Goal: Information Seeking & Learning: Learn about a topic

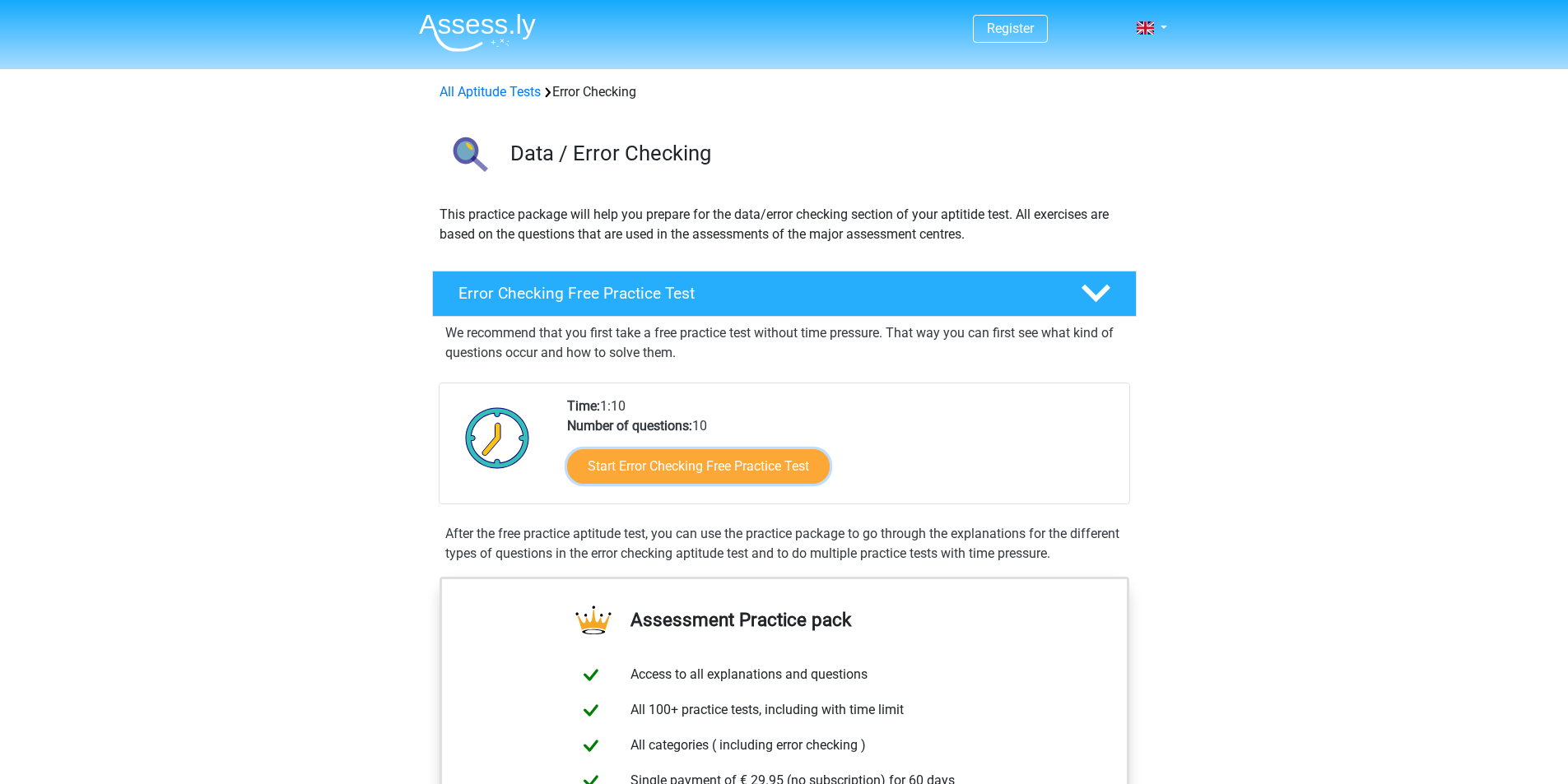
click at [773, 464] on link "Start Error Checking Free Practice Test" at bounding box center [698, 466] width 262 height 35
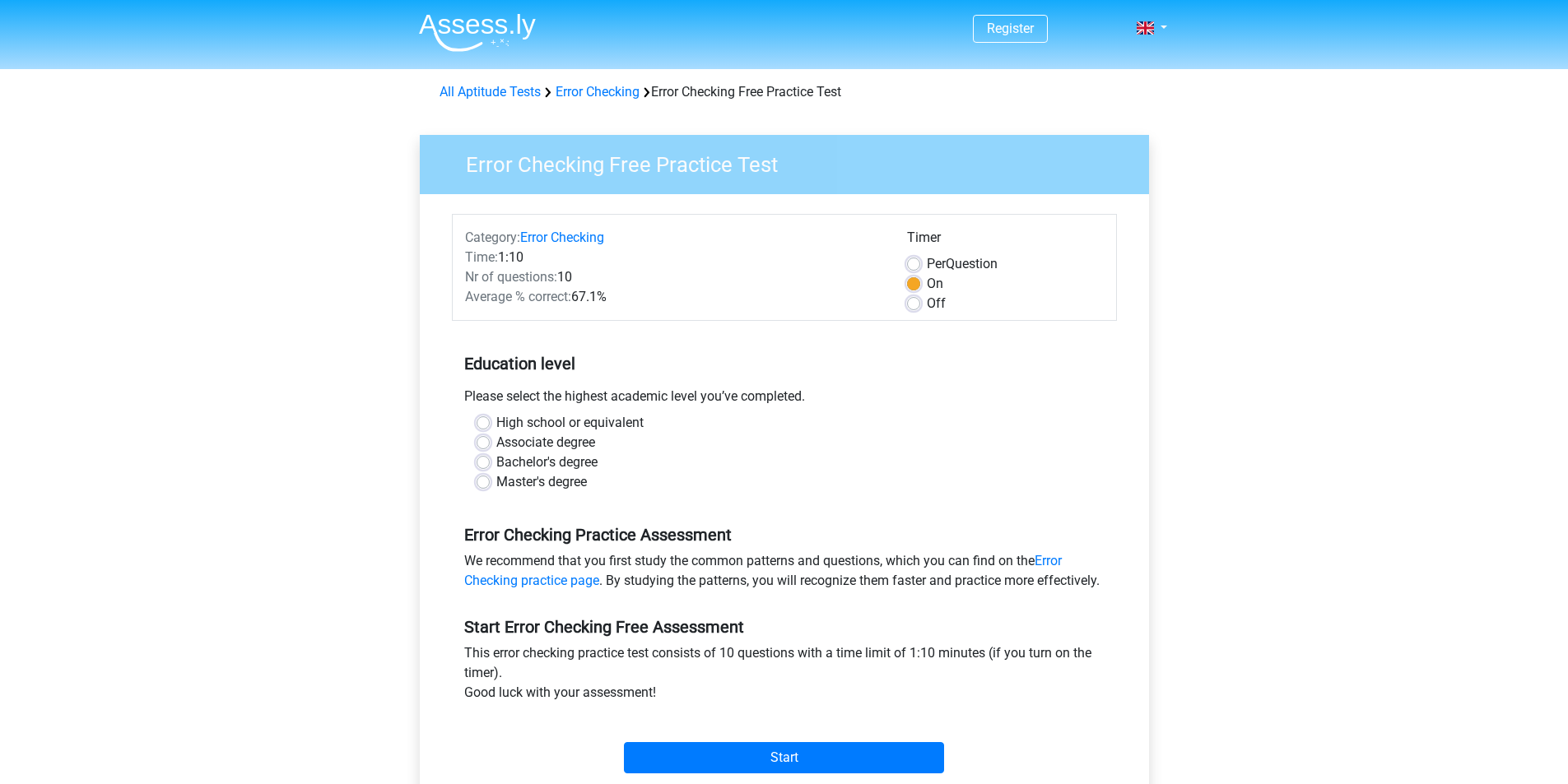
scroll to position [165, 0]
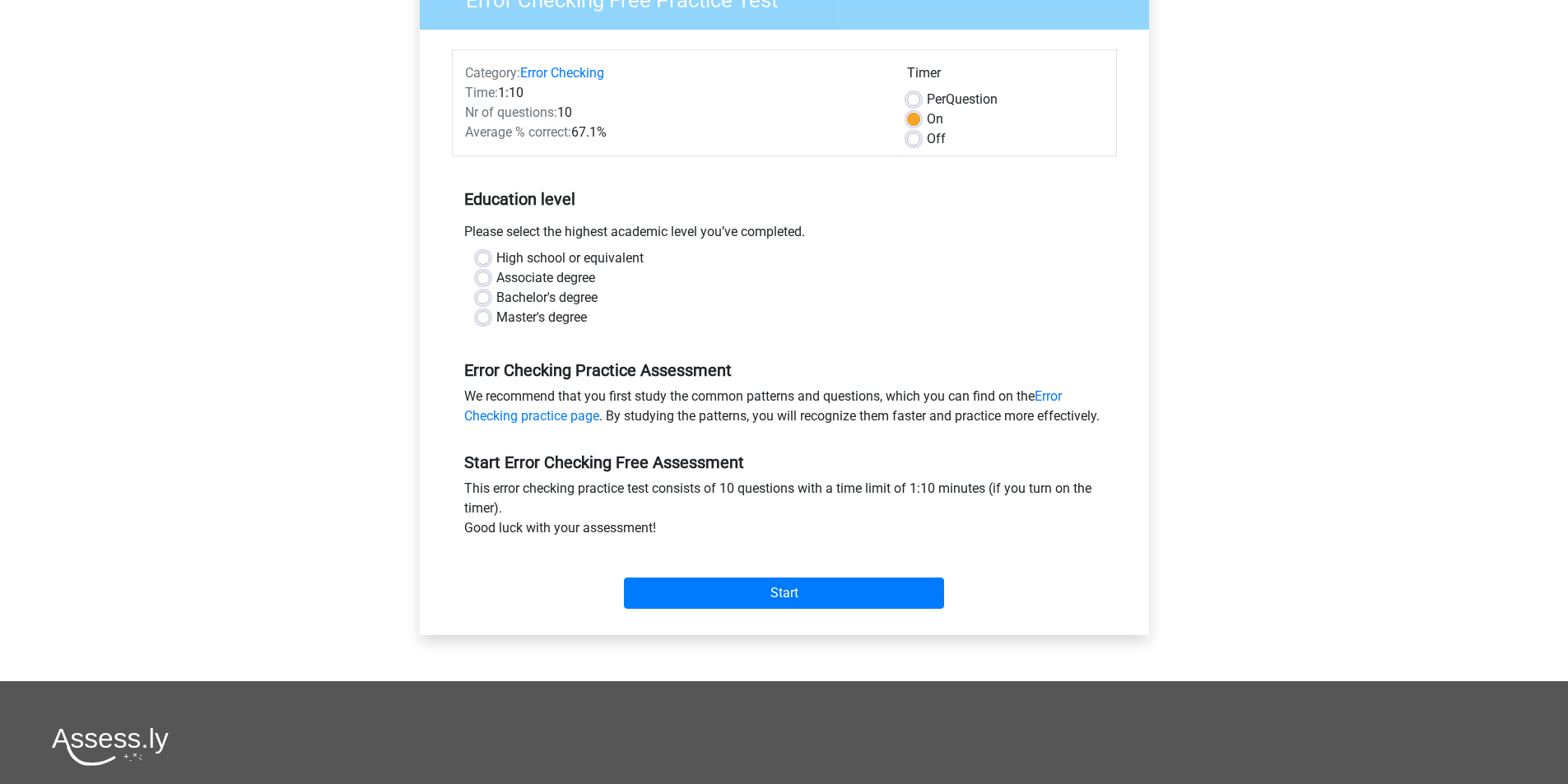
click at [554, 294] on label "Bachelor's degree" at bounding box center [547, 297] width 101 height 20
click at [490, 294] on input "Bachelor's degree" at bounding box center [483, 295] width 14 height 16
radio input "true"
click at [793, 609] on input "Start" at bounding box center [784, 593] width 320 height 31
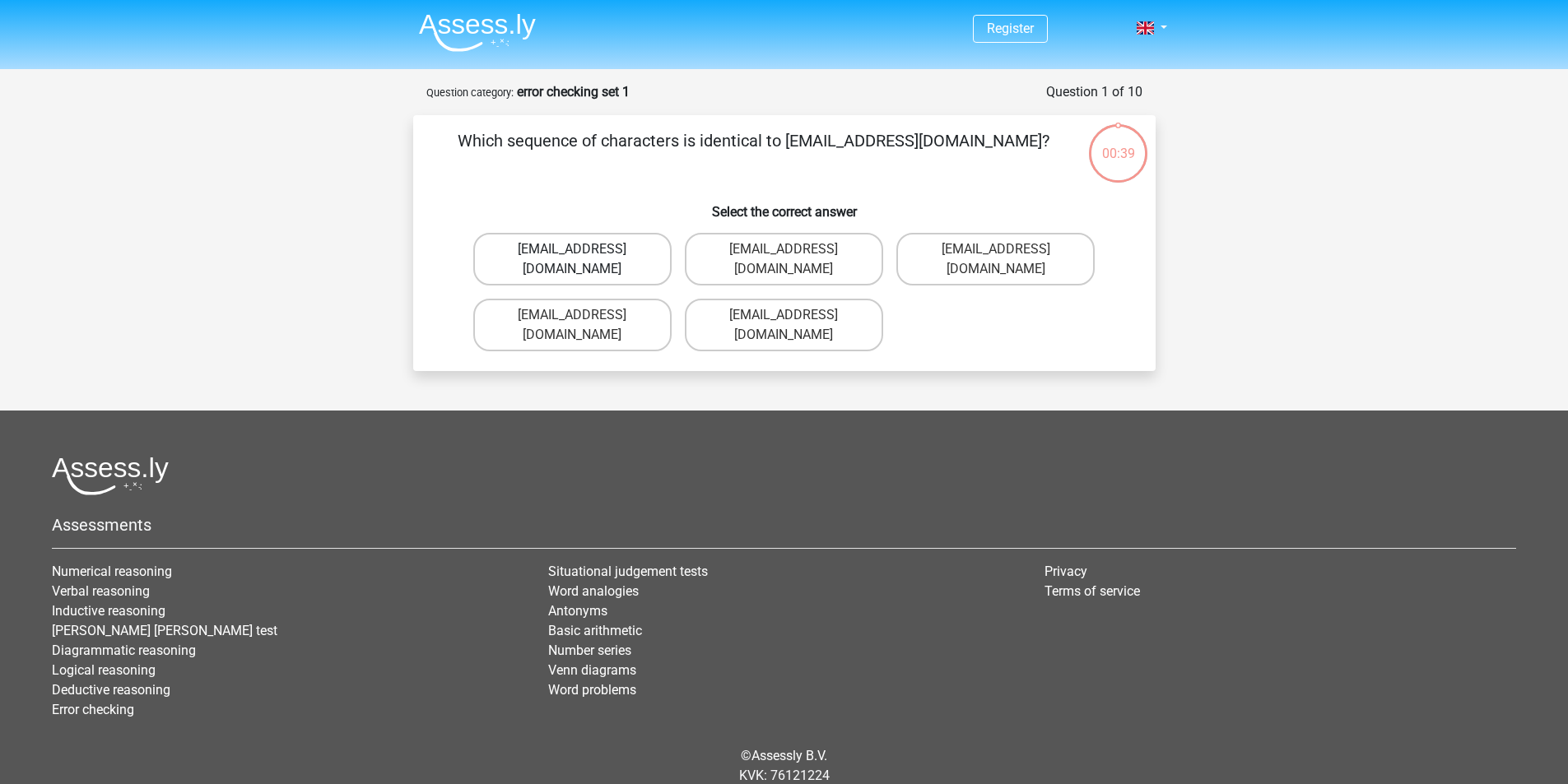
click at [574, 246] on label "Evie_Meade@jointmail.com.uk" at bounding box center [573, 259] width 199 height 53
click at [574, 249] on input "Evie_Meade@jointmail.com.uk" at bounding box center [577, 255] width 11 height 11
radio input "true"
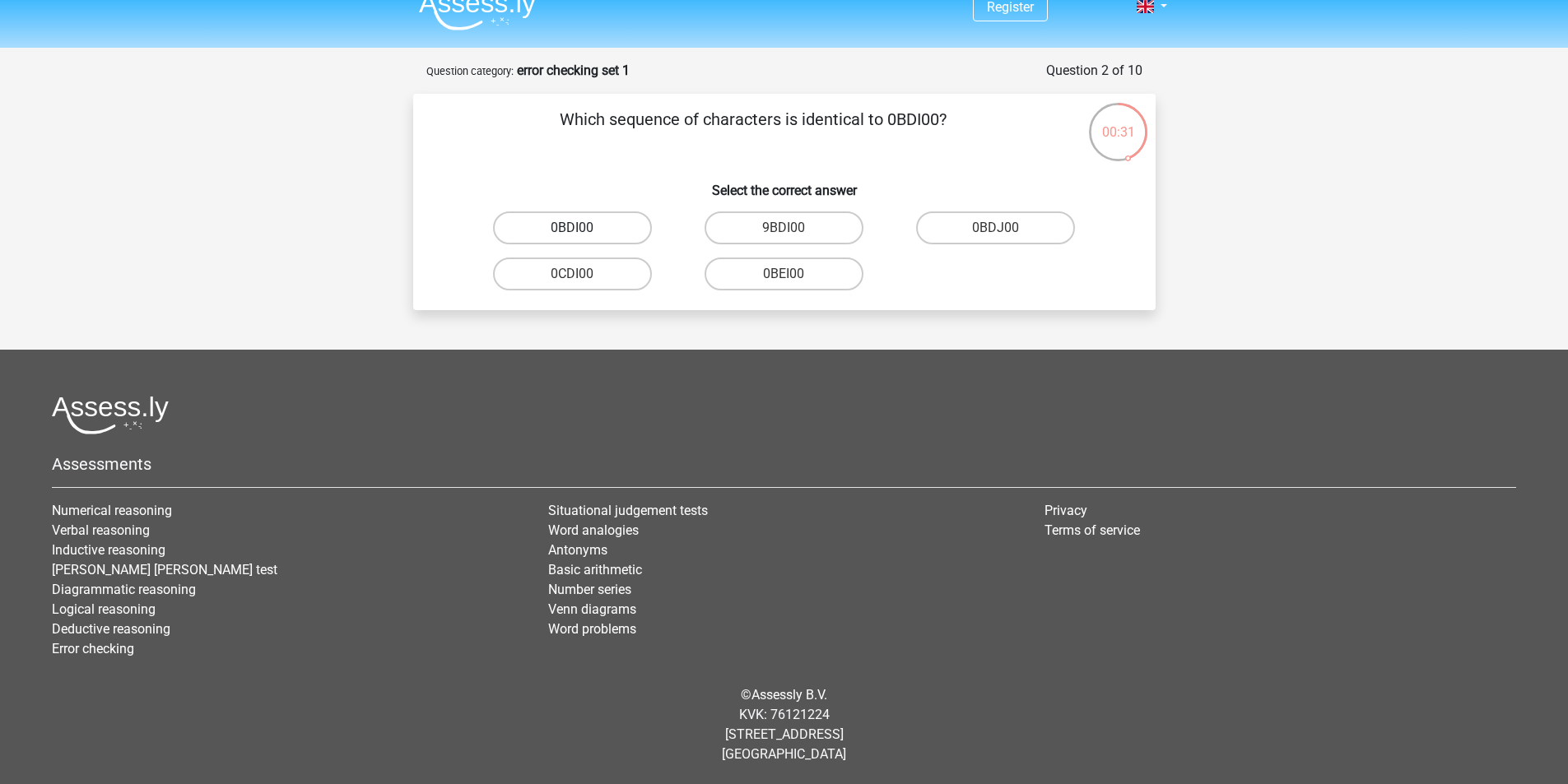
click at [608, 232] on label "0BDI00" at bounding box center [572, 227] width 159 height 33
click at [582, 232] on input "0BDI00" at bounding box center [577, 233] width 11 height 11
radio input "true"
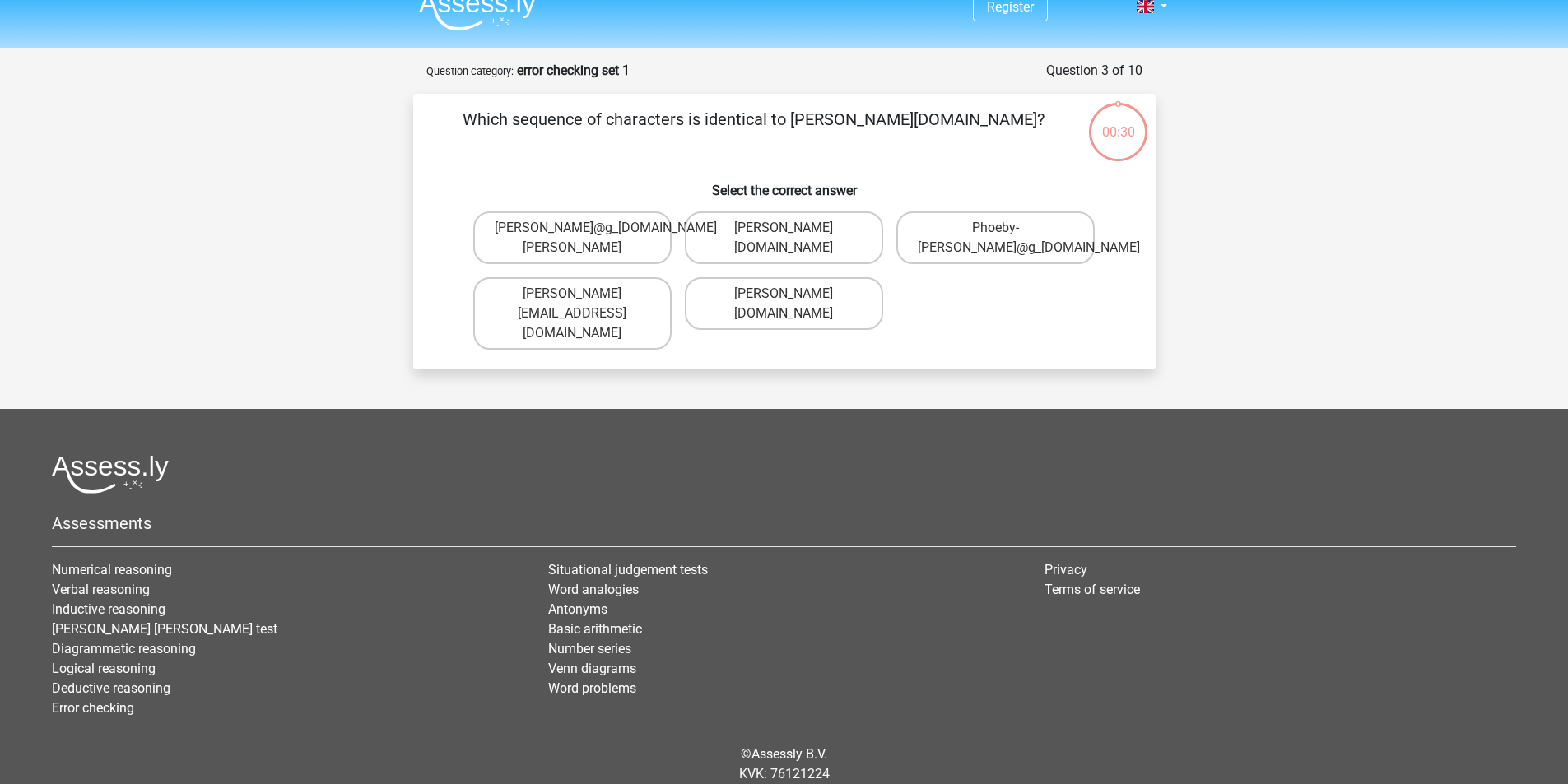
scroll to position [61, 0]
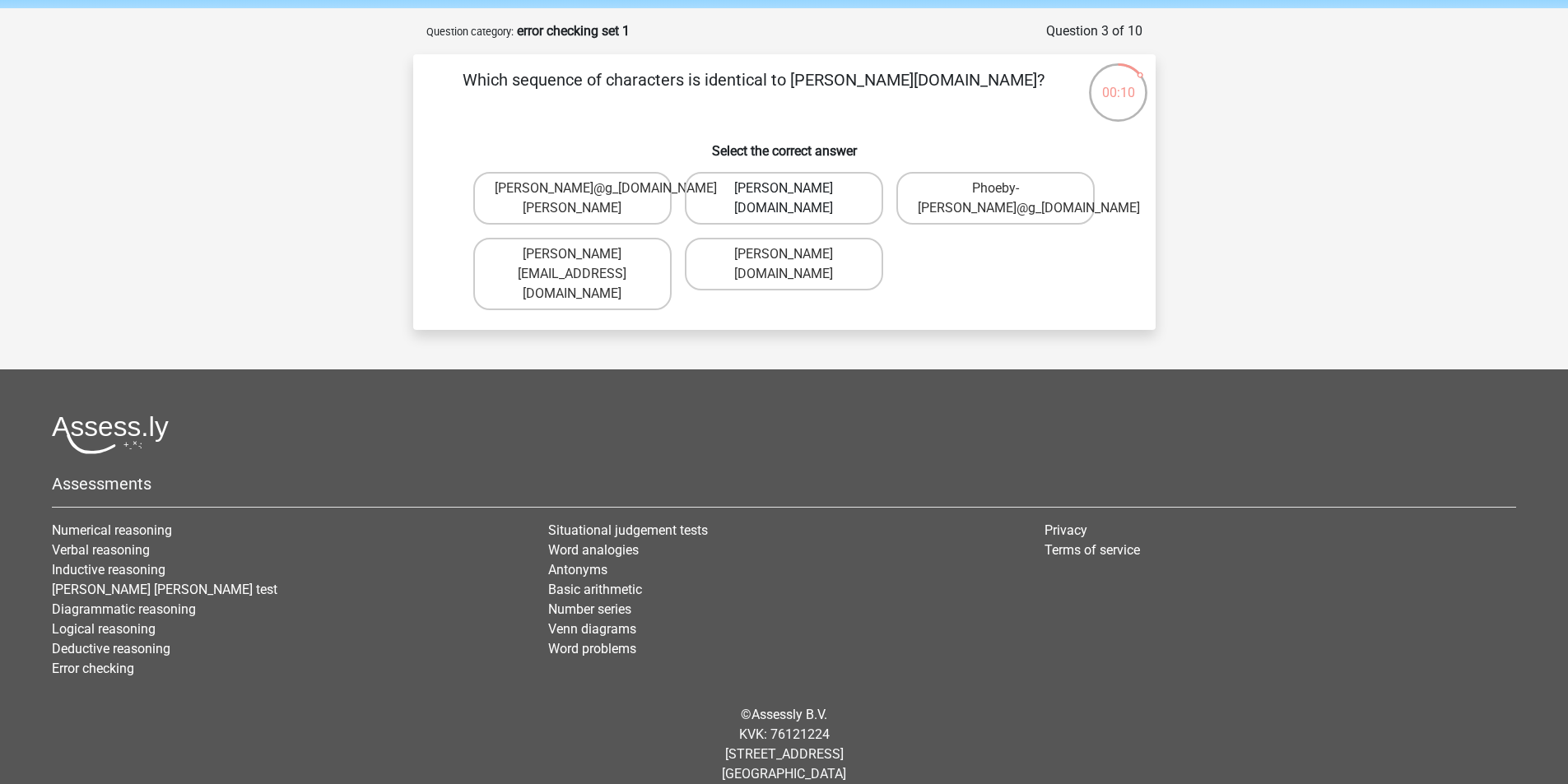
click at [818, 199] on label "Phoebe-Patterson@g_mail.gr" at bounding box center [784, 199] width 199 height 53
click at [795, 199] on input "Phoebe-Patterson@g_mail.gr" at bounding box center [789, 193] width 11 height 11
radio input "true"
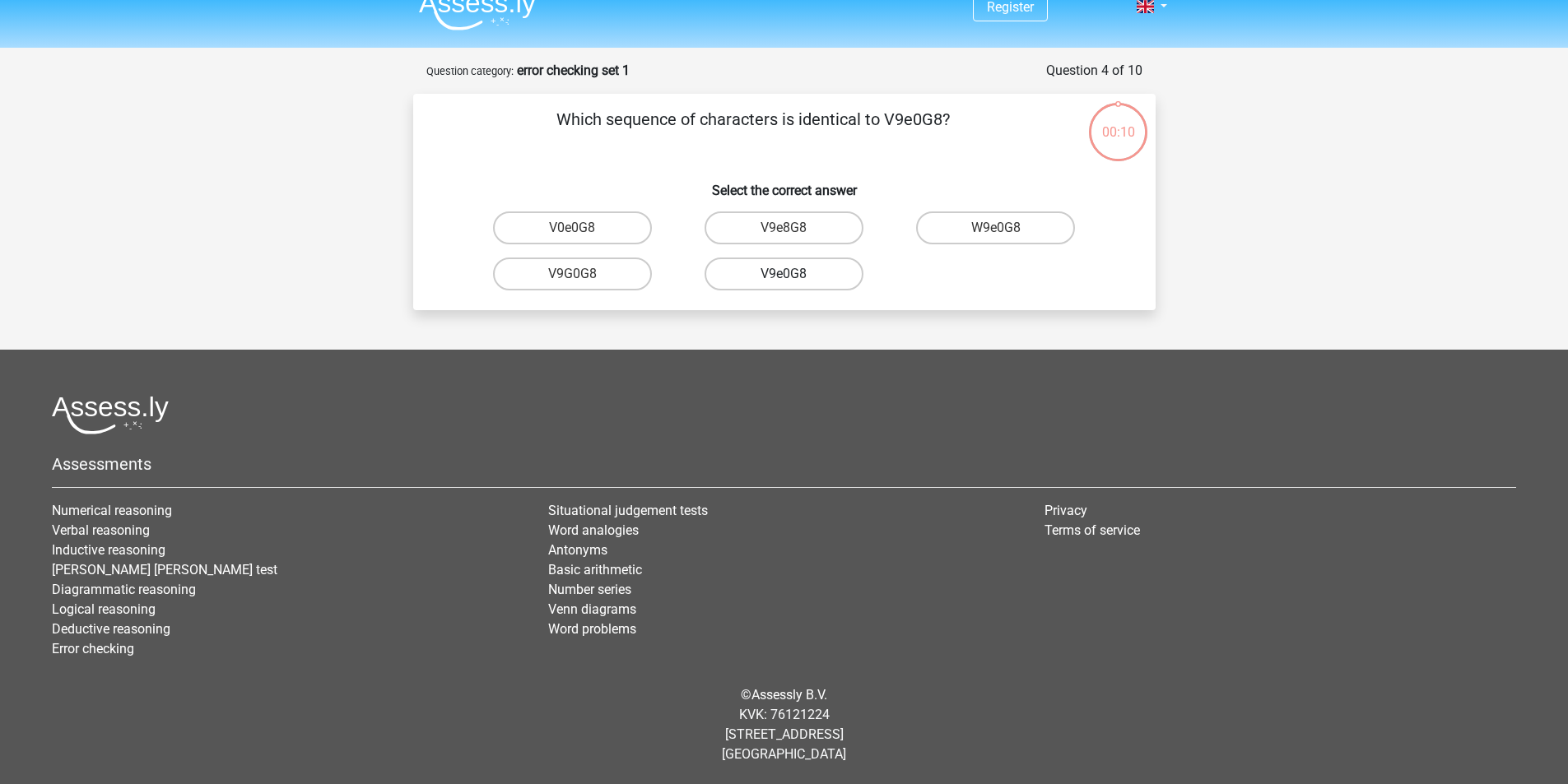
scroll to position [21, 0]
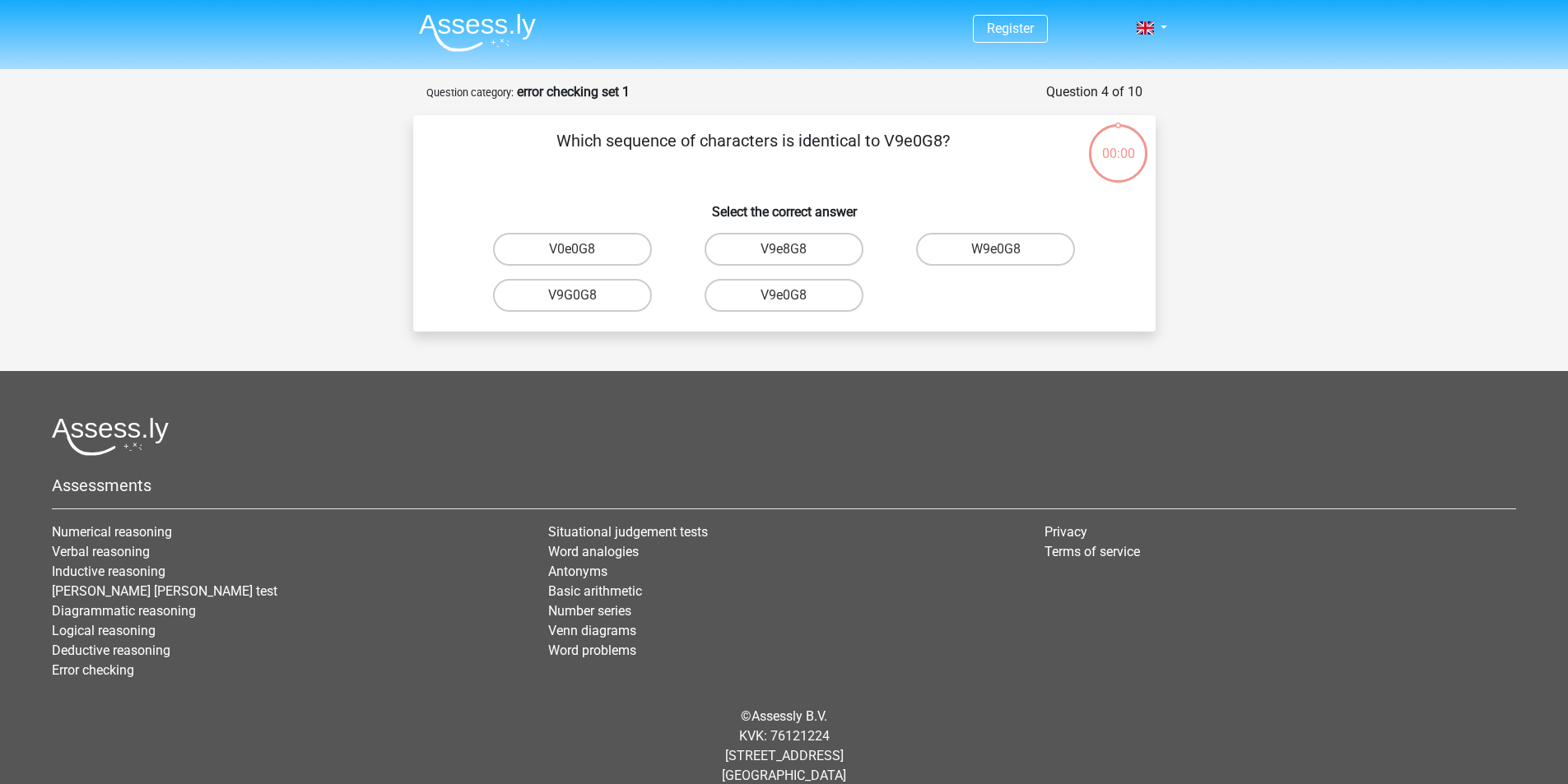
scroll to position [21, 0]
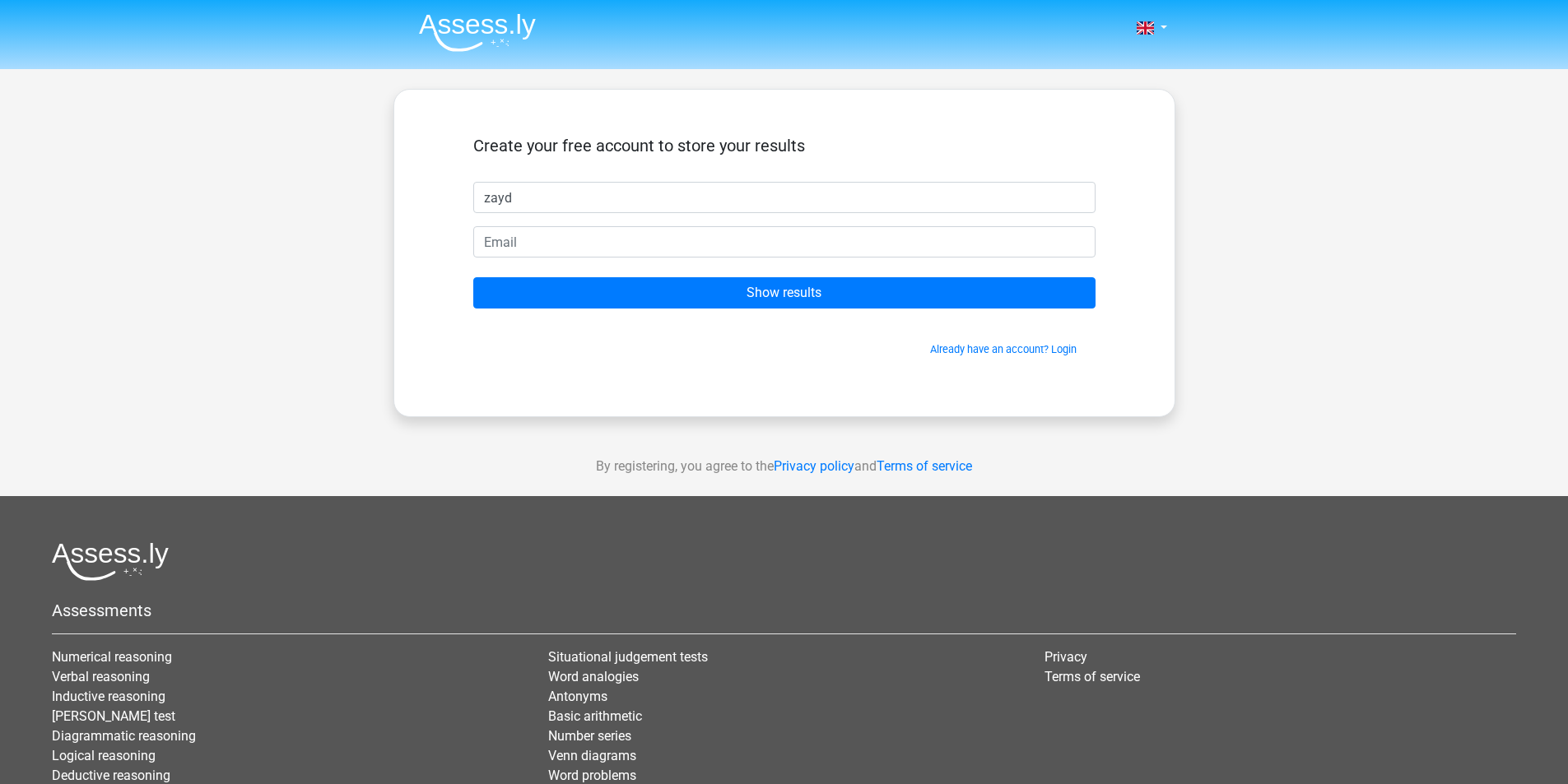
type input "zayd"
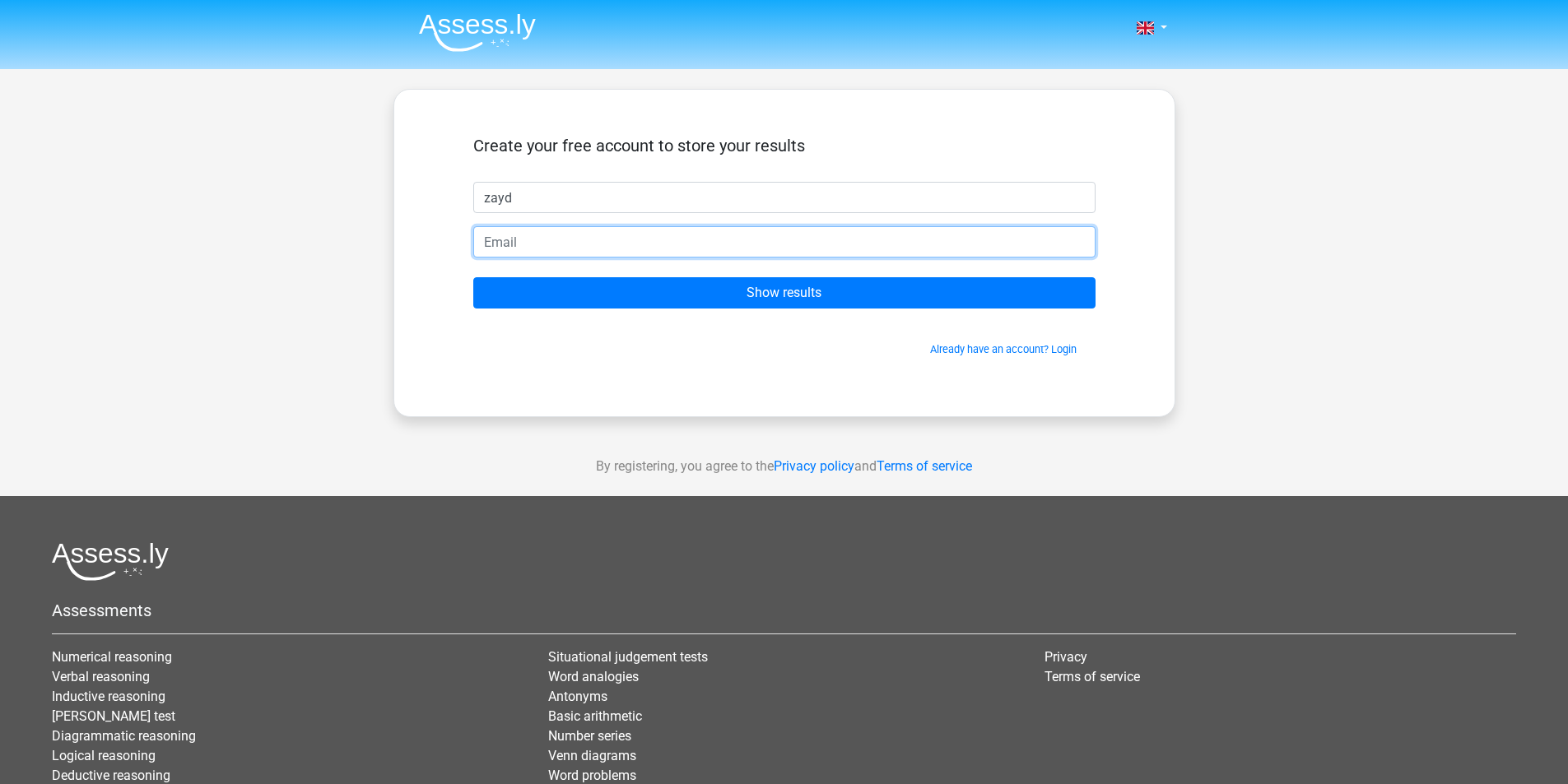
click at [772, 236] on input "email" at bounding box center [784, 242] width 622 height 31
type input "[EMAIL_ADDRESS][DOMAIN_NAME]"
click at [474, 277] on input "Show results" at bounding box center [784, 293] width 622 height 31
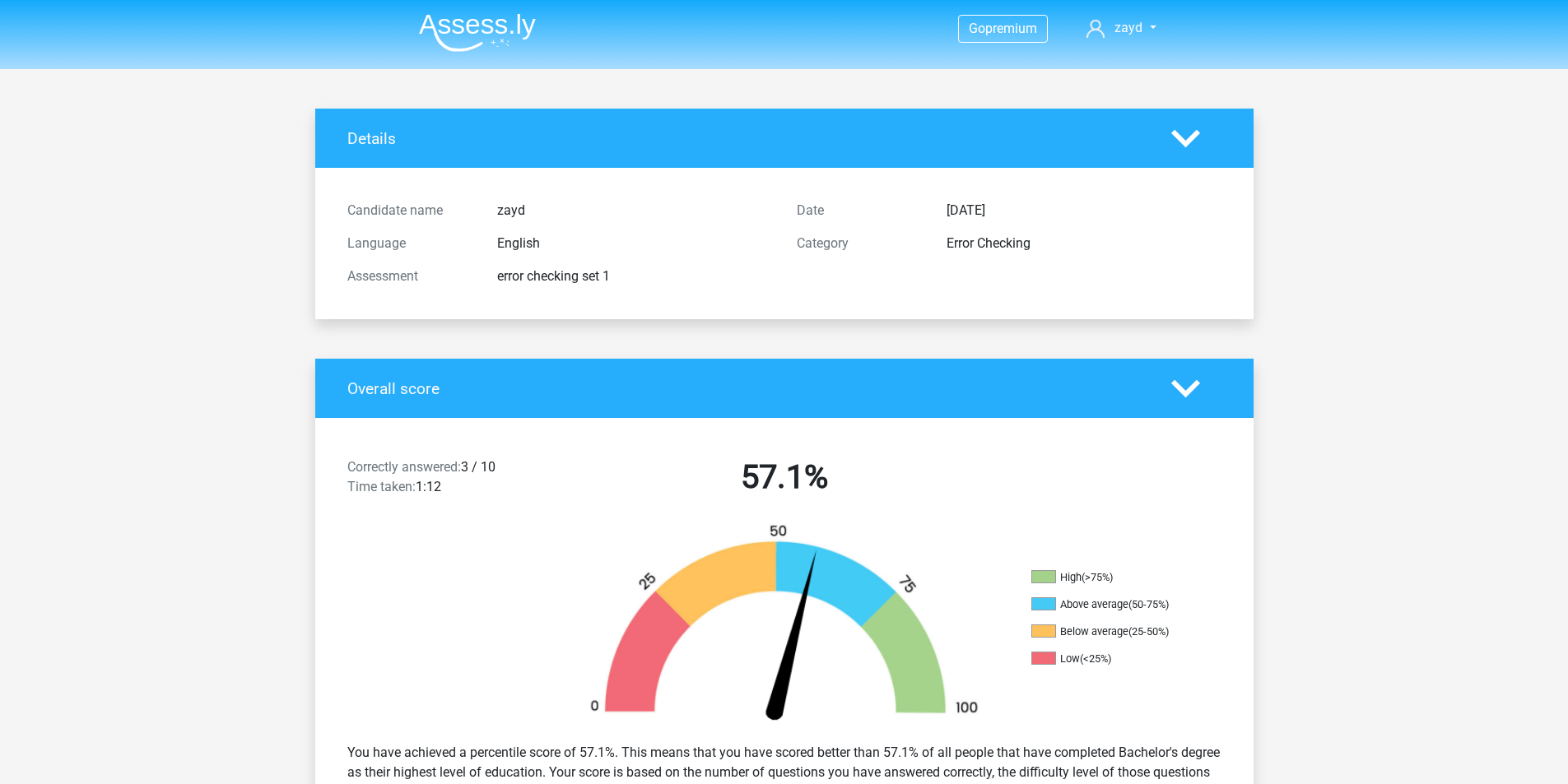
click at [496, 11] on li at bounding box center [470, 29] width 130 height 45
click at [497, 32] on img at bounding box center [478, 33] width 117 height 39
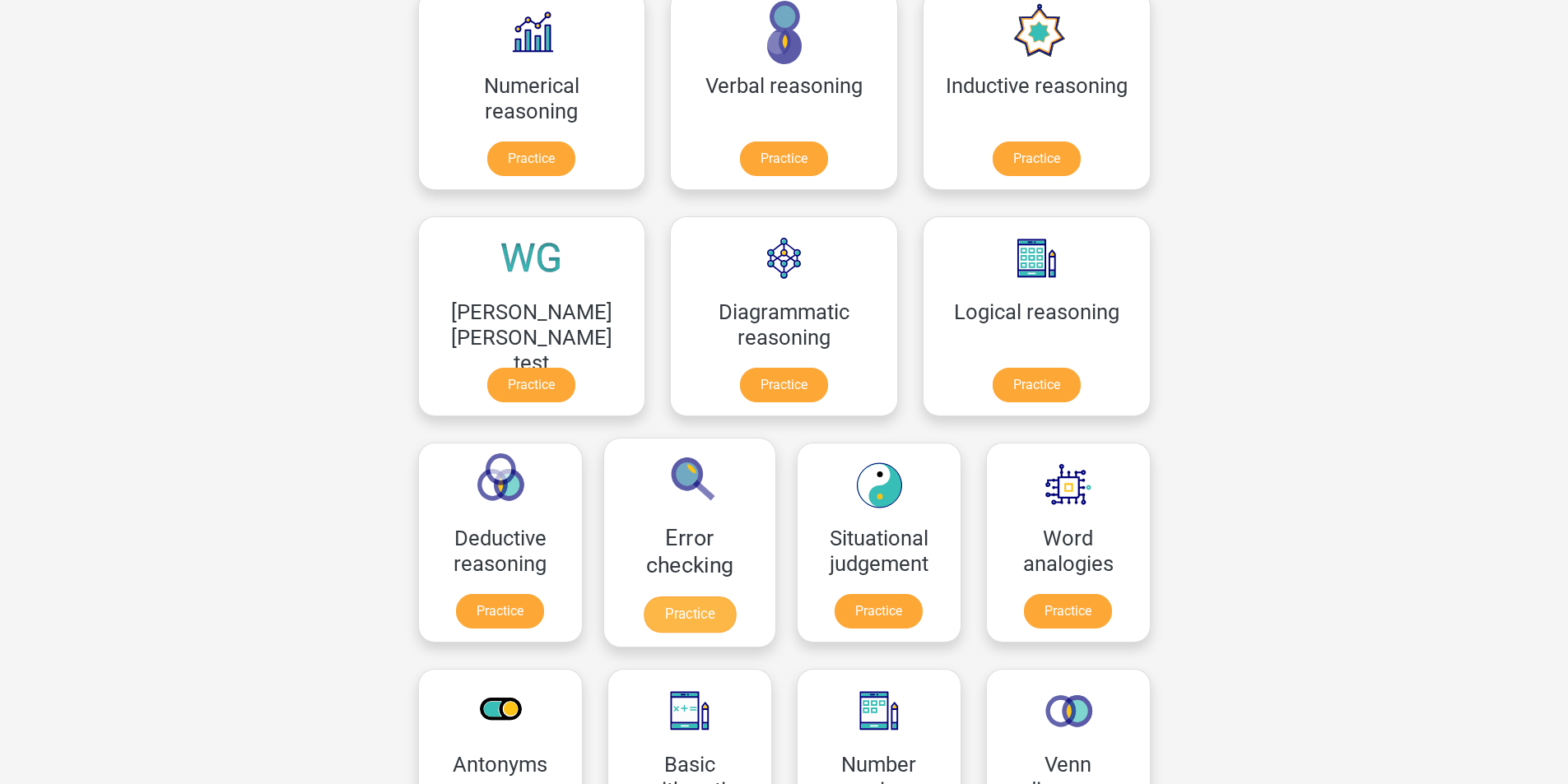
scroll to position [247, 0]
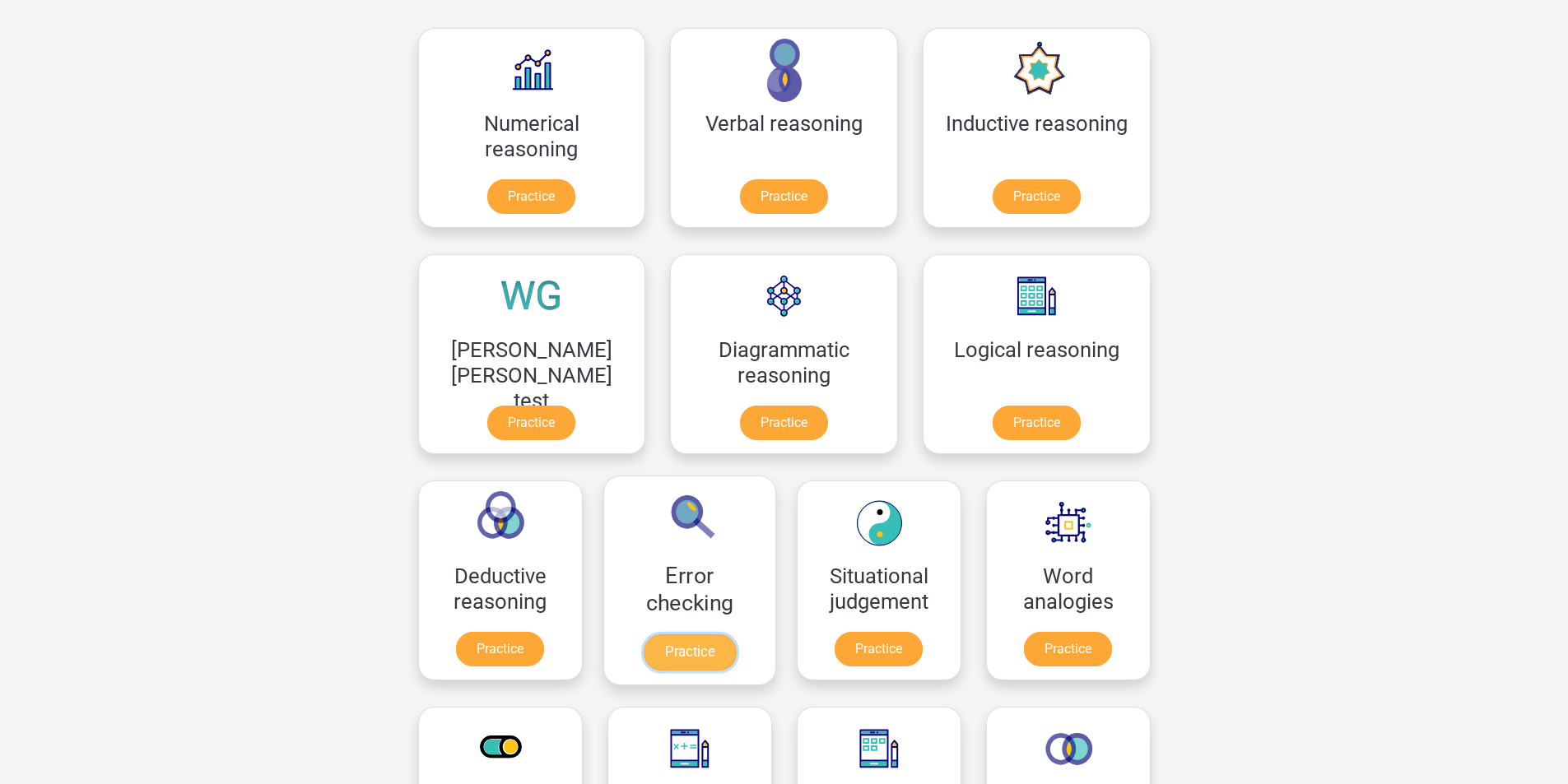
click at [735, 635] on link "Practice" at bounding box center [688, 652] width 93 height 36
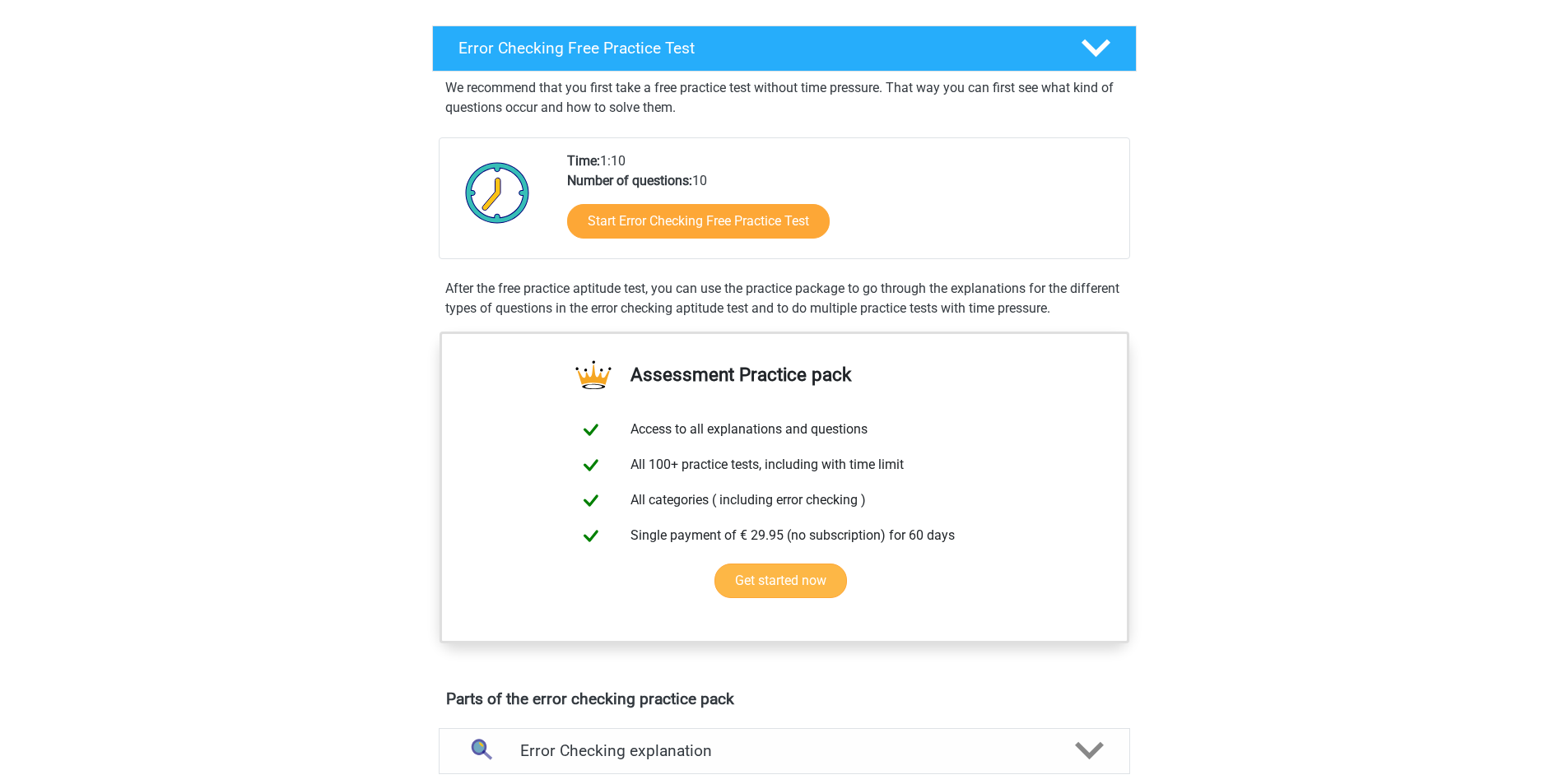
scroll to position [247, 0]
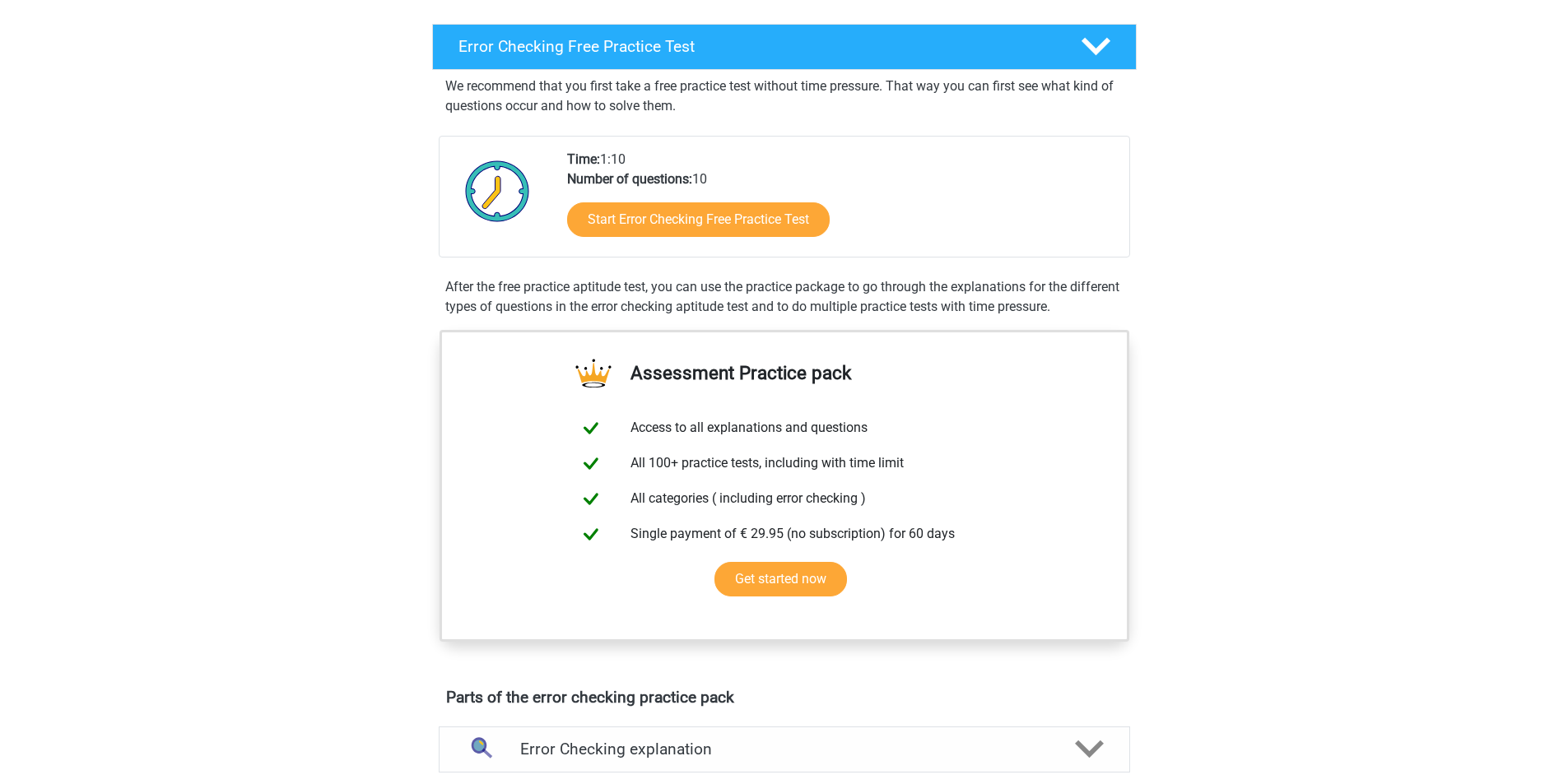
click at [762, 256] on div "Start Error Checking Free Practice Test" at bounding box center [841, 223] width 549 height 68
click at [761, 219] on link "Start Error Checking Free Practice Test" at bounding box center [699, 220] width 302 height 40
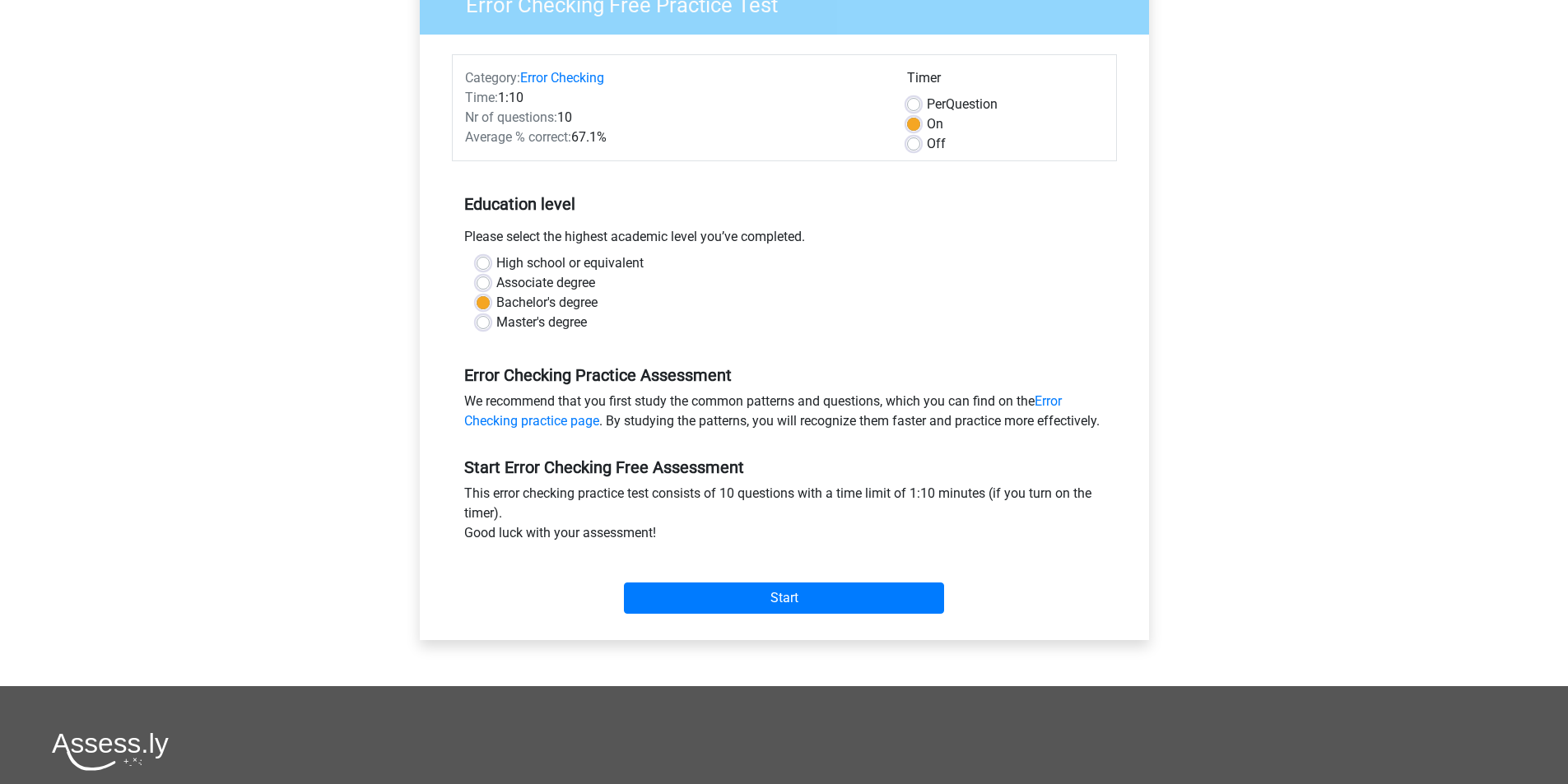
scroll to position [165, 0]
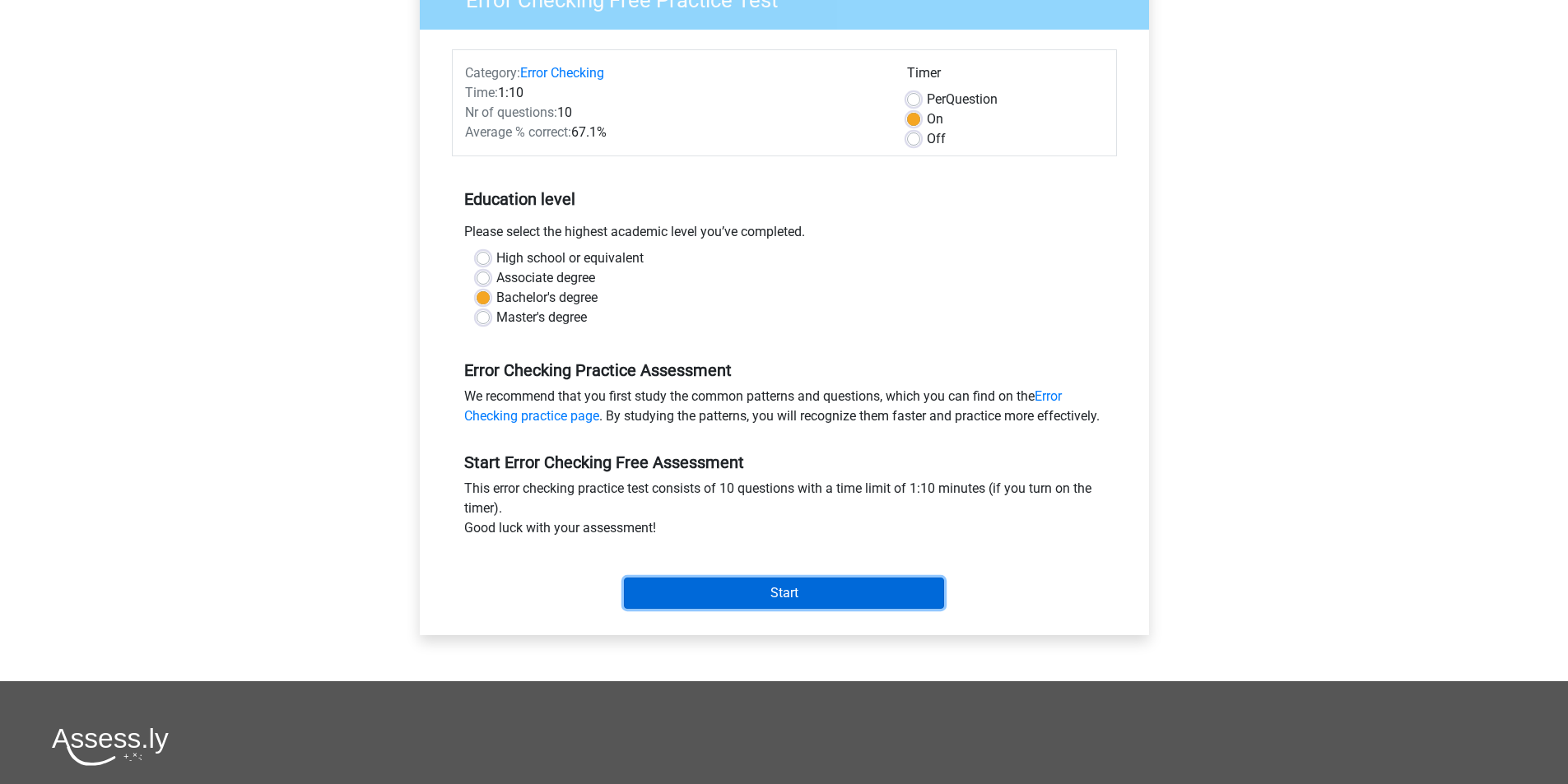
click at [785, 600] on input "Start" at bounding box center [784, 593] width 320 height 31
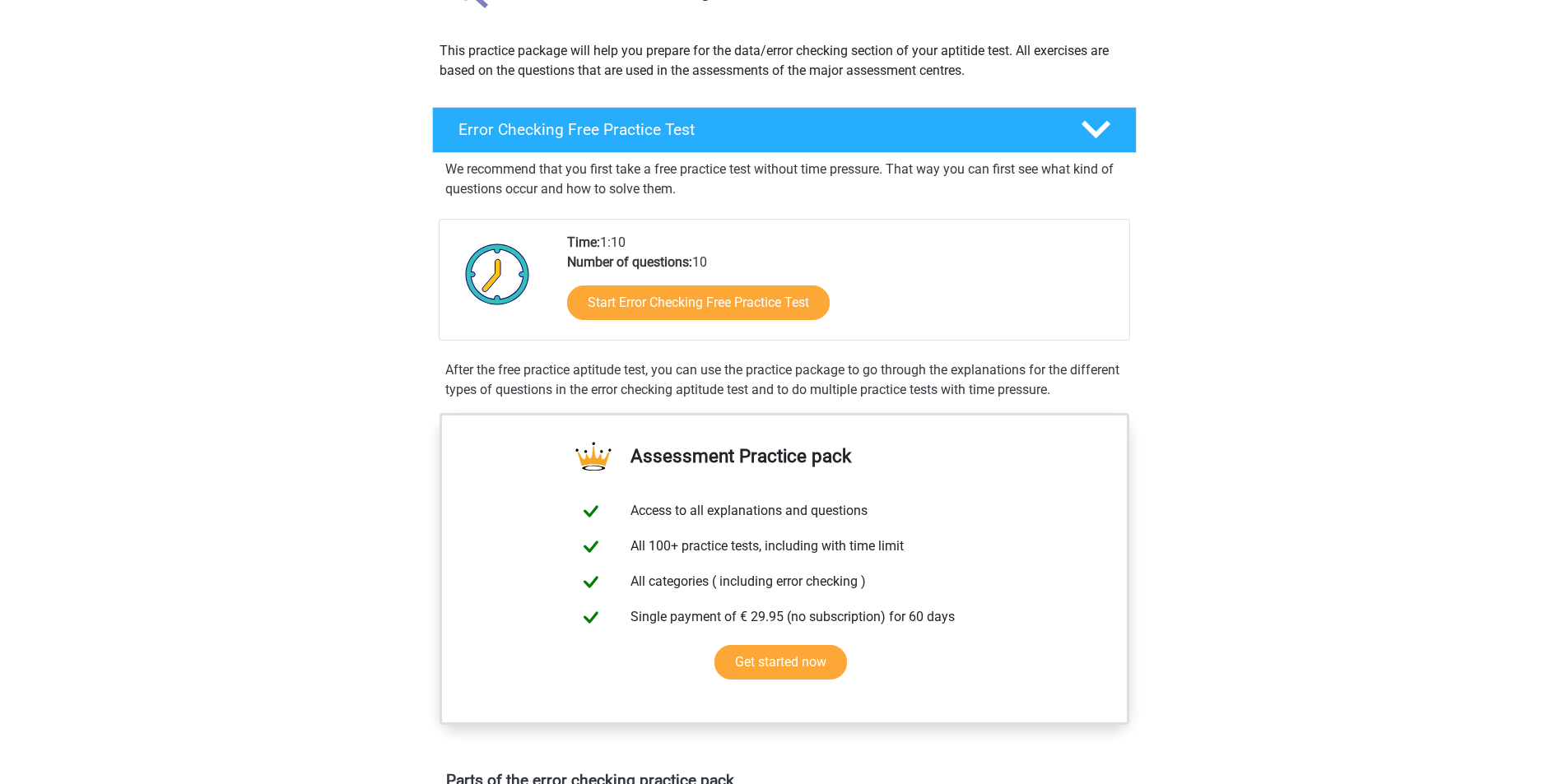
scroll to position [165, 0]
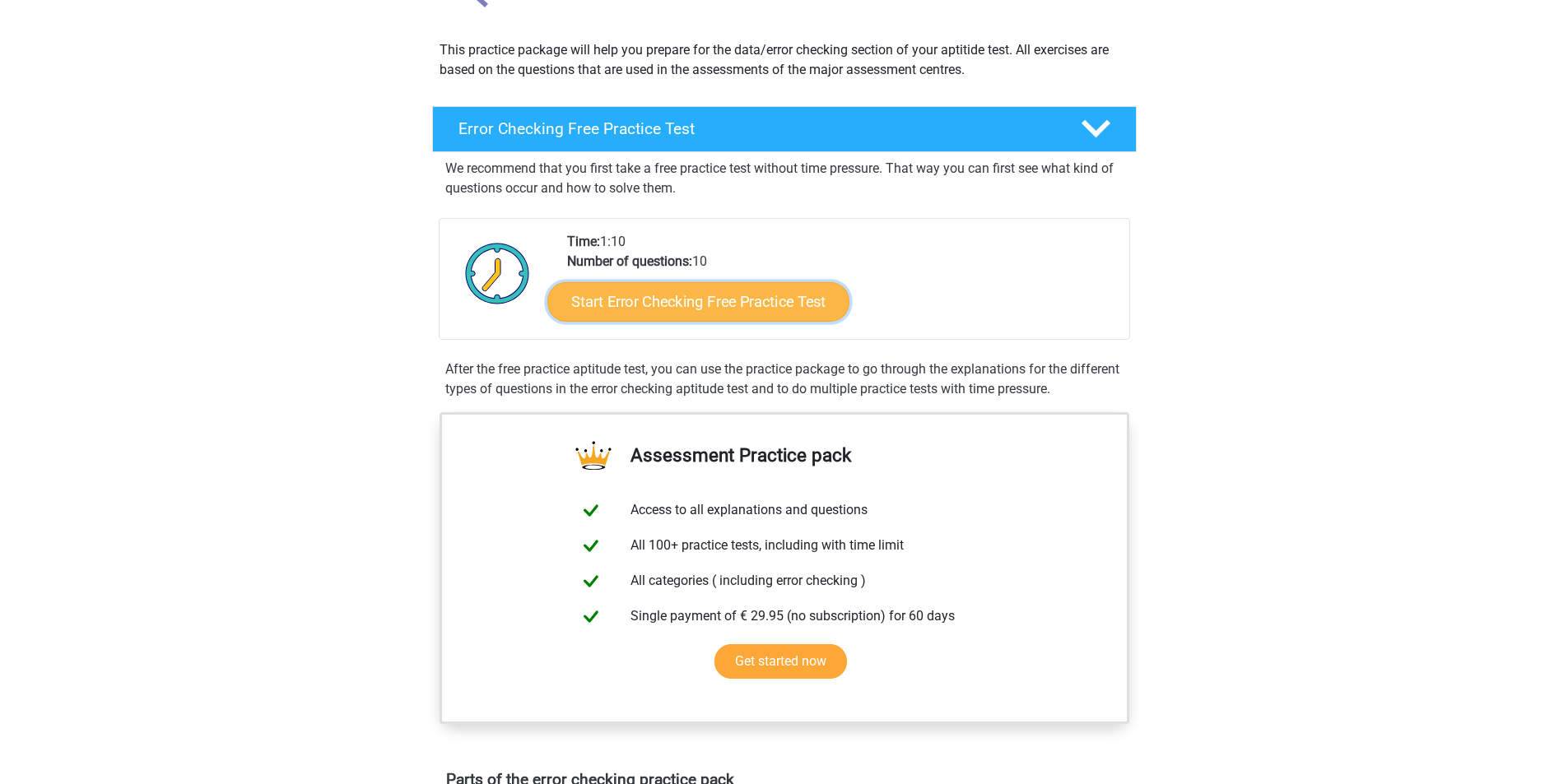
click at [695, 301] on link "Start Error Checking Free Practice Test" at bounding box center [699, 302] width 302 height 40
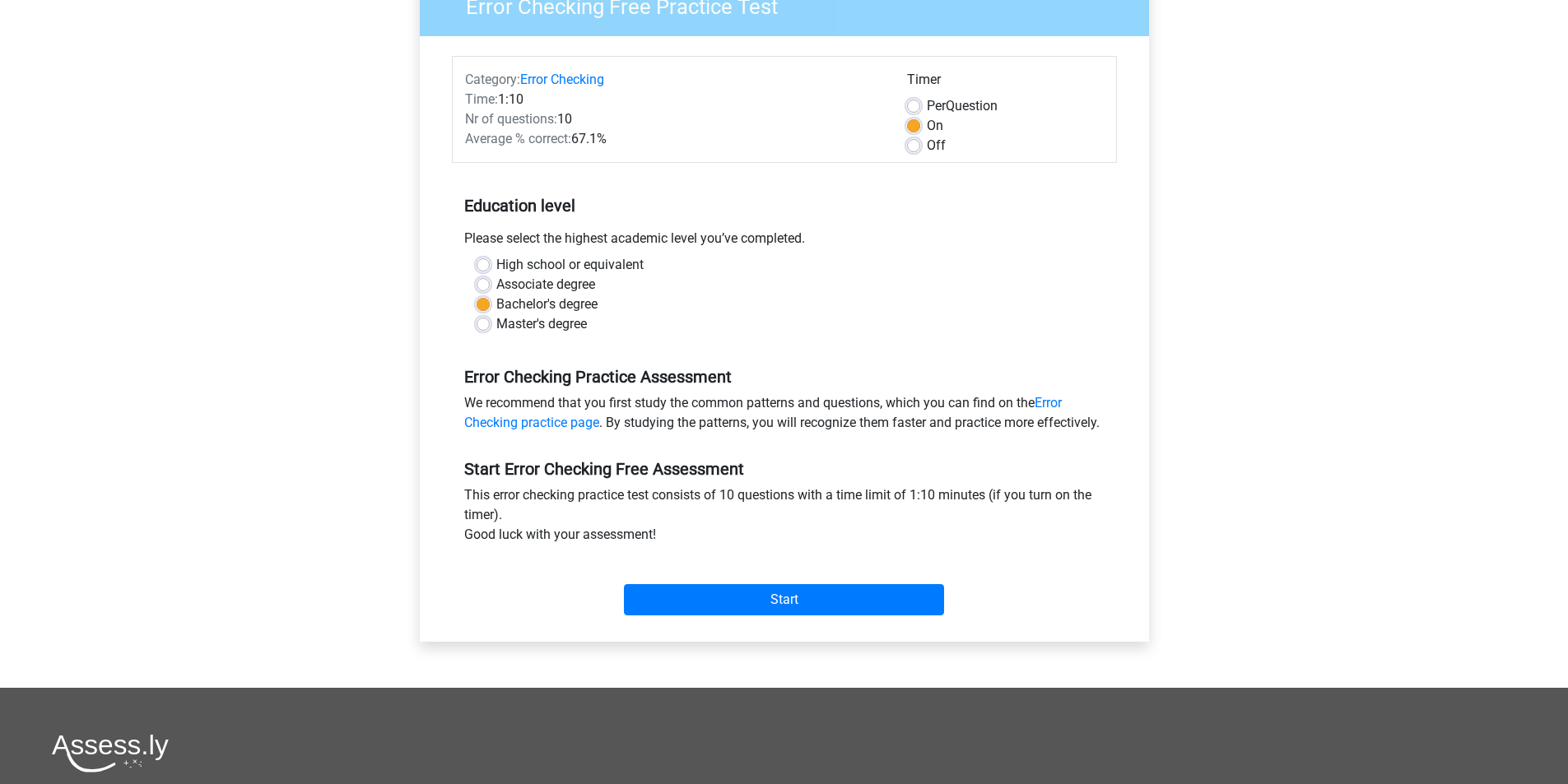
scroll to position [165, 0]
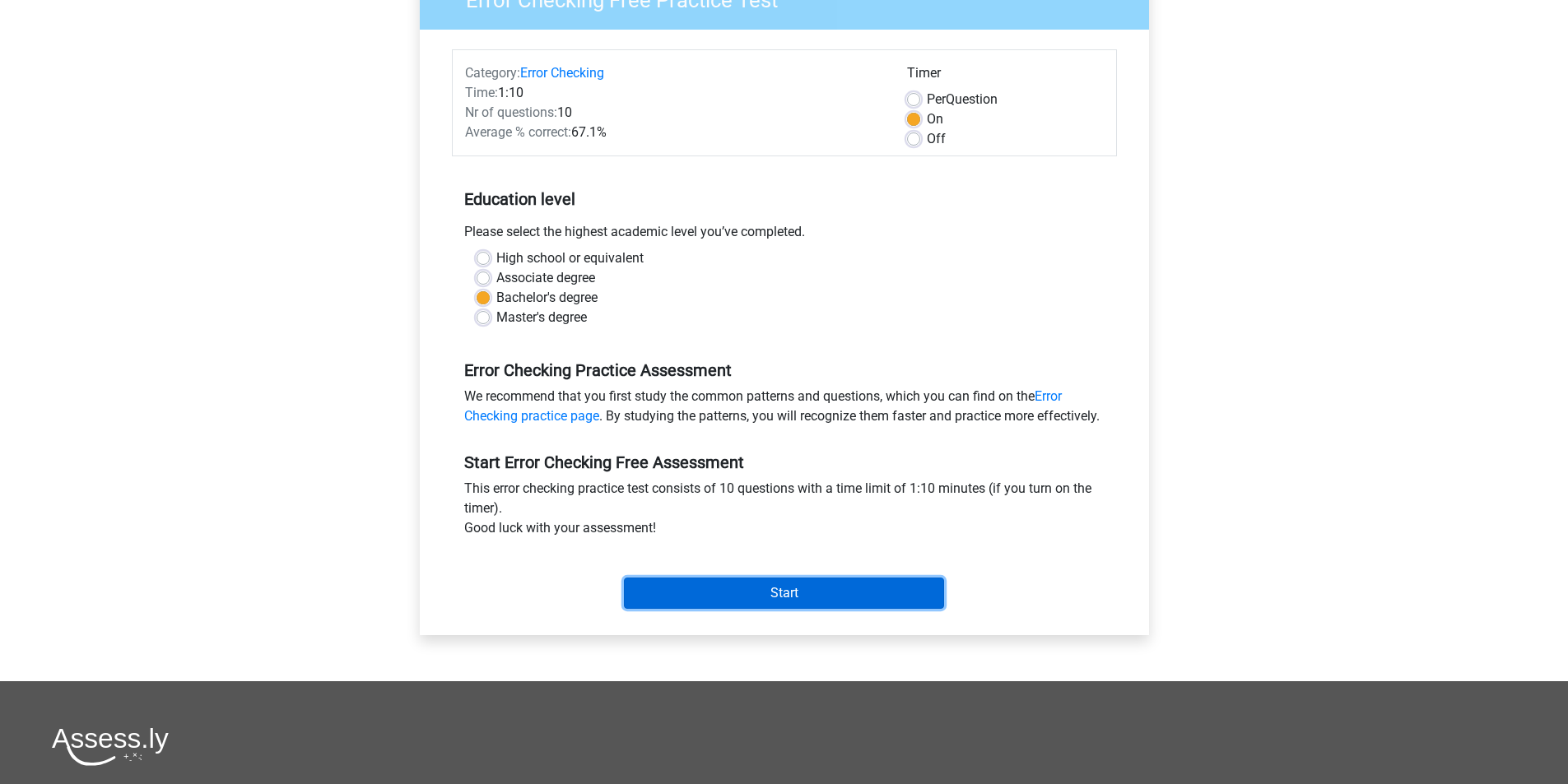
click at [790, 603] on input "Start" at bounding box center [784, 593] width 320 height 31
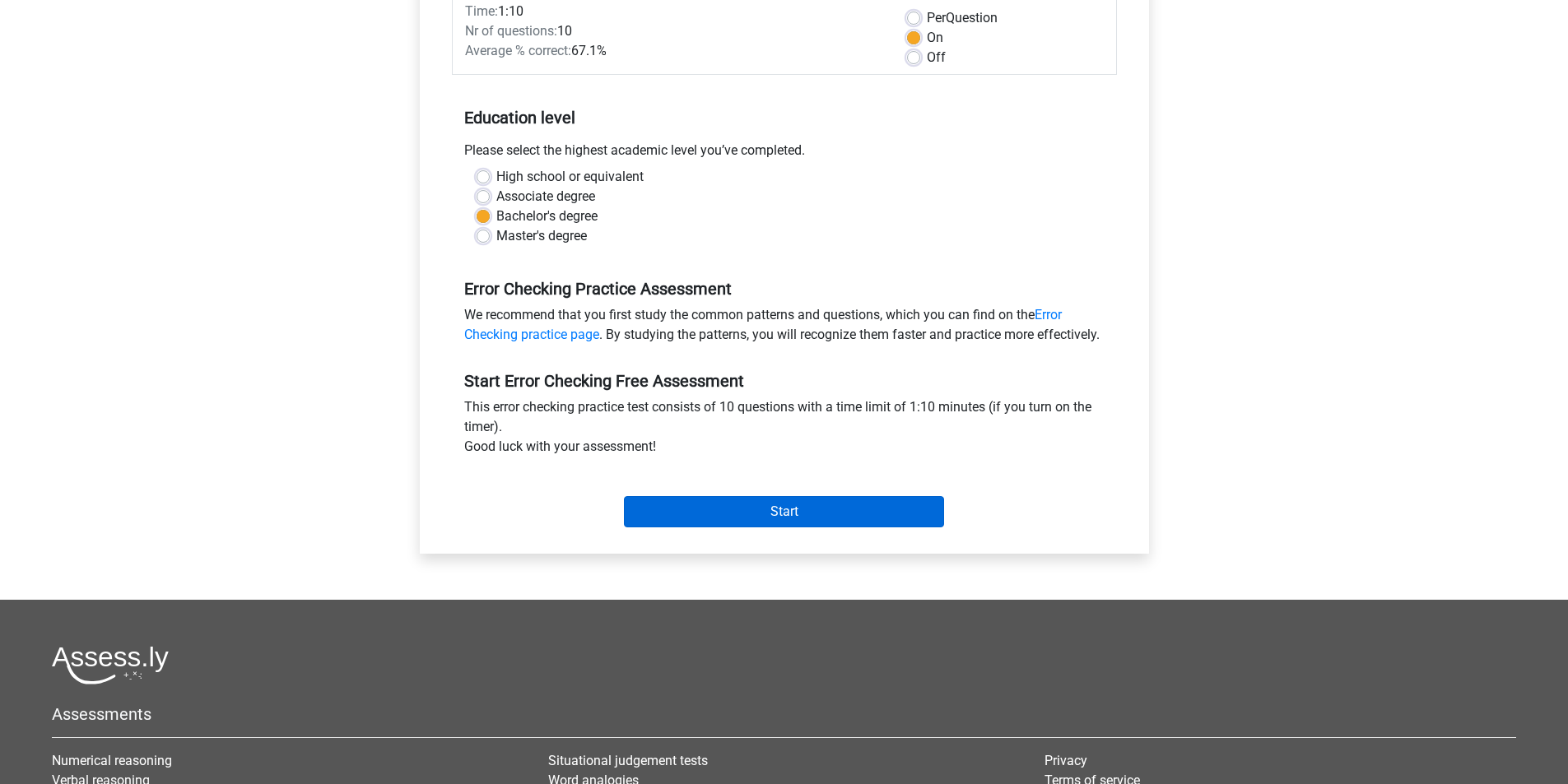
scroll to position [247, 0]
click at [812, 512] on div "Start" at bounding box center [784, 498] width 665 height 58
drag, startPoint x: 787, startPoint y: 422, endPoint x: 1041, endPoint y: 437, distance: 254.4
click at [1041, 437] on div "This error checking practice test consists of 10 questions with a time limit of…" at bounding box center [784, 429] width 665 height 66
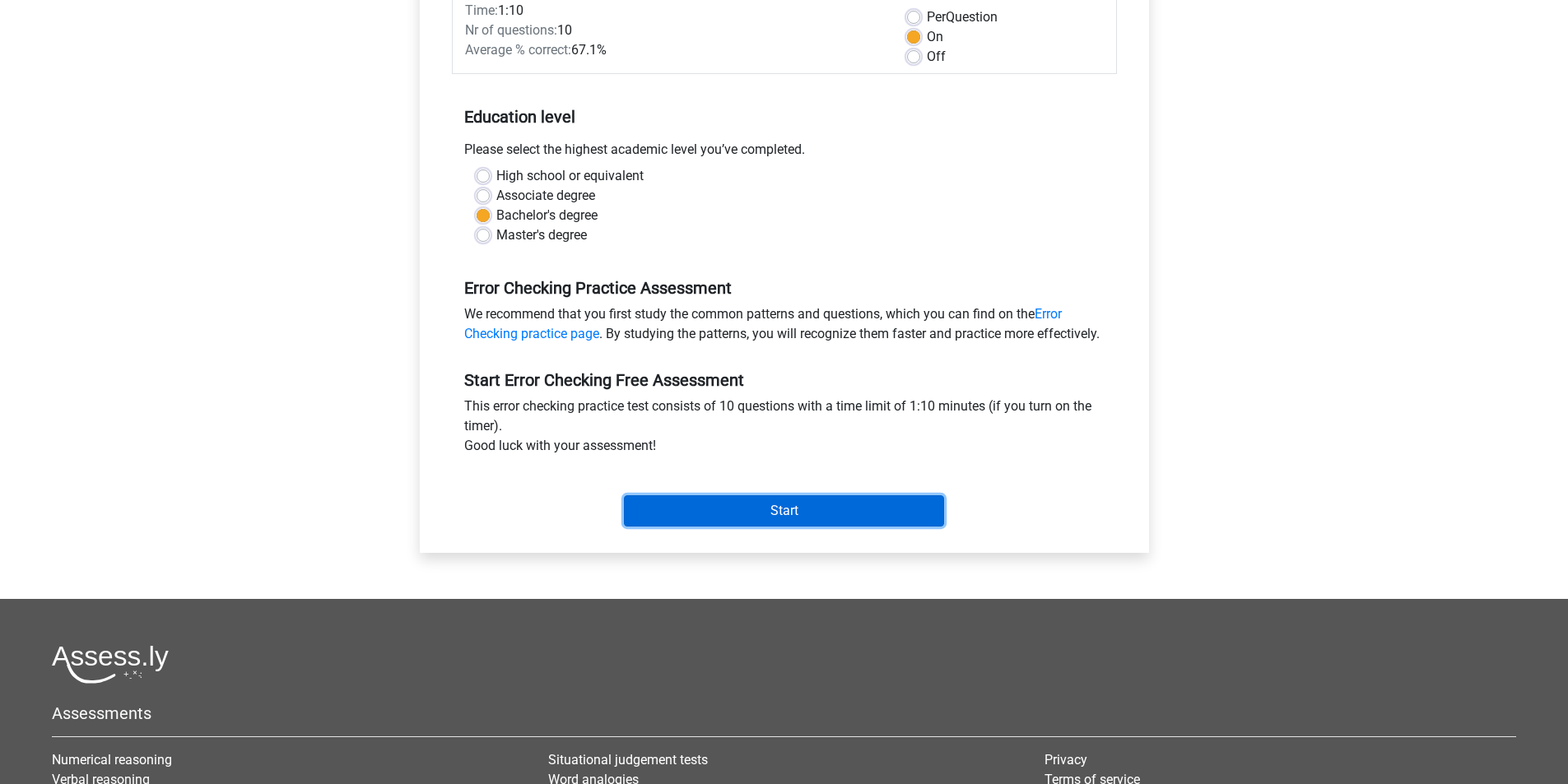
click at [840, 527] on input "Start" at bounding box center [784, 511] width 320 height 31
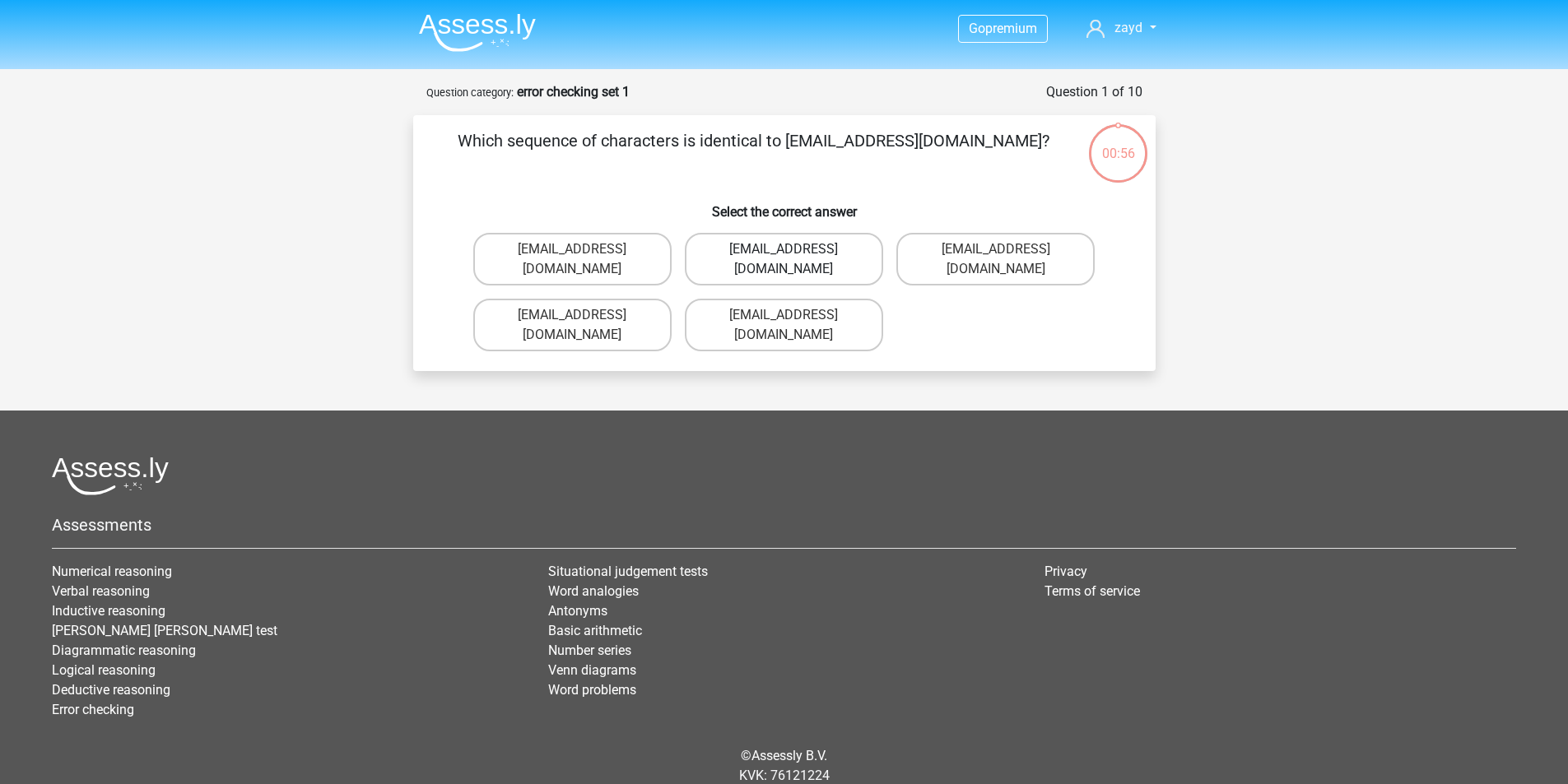
click at [818, 254] on label "[EMAIL_ADDRESS][DOMAIN_NAME]" at bounding box center [784, 259] width 199 height 53
click at [795, 254] on input "Evie_Meade@joinmail.com.uk" at bounding box center [789, 255] width 11 height 11
radio input "true"
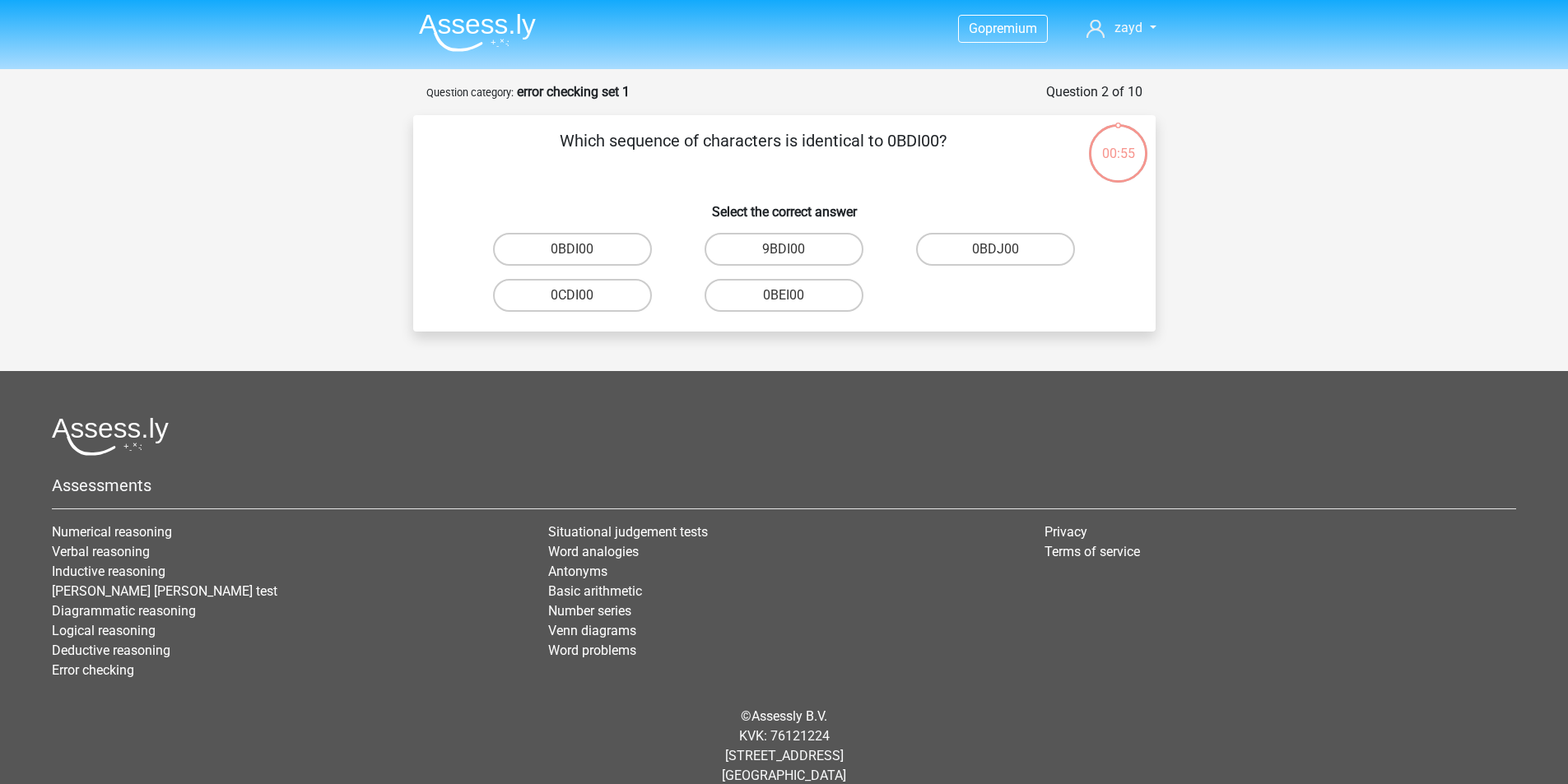
scroll to position [21, 0]
click at [481, 22] on img at bounding box center [478, 33] width 117 height 39
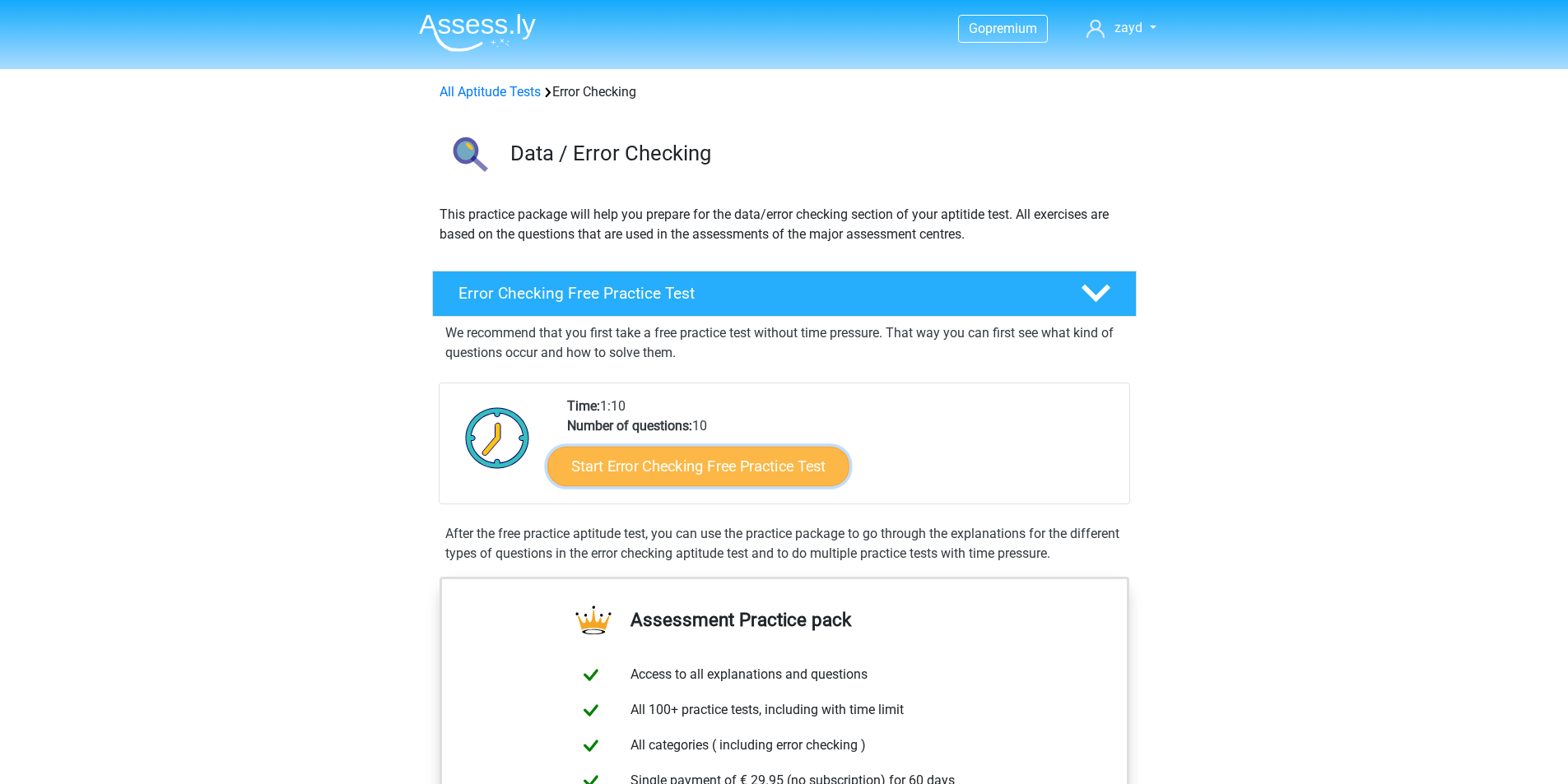
click at [690, 472] on link "Start Error Checking Free Practice Test" at bounding box center [699, 466] width 302 height 40
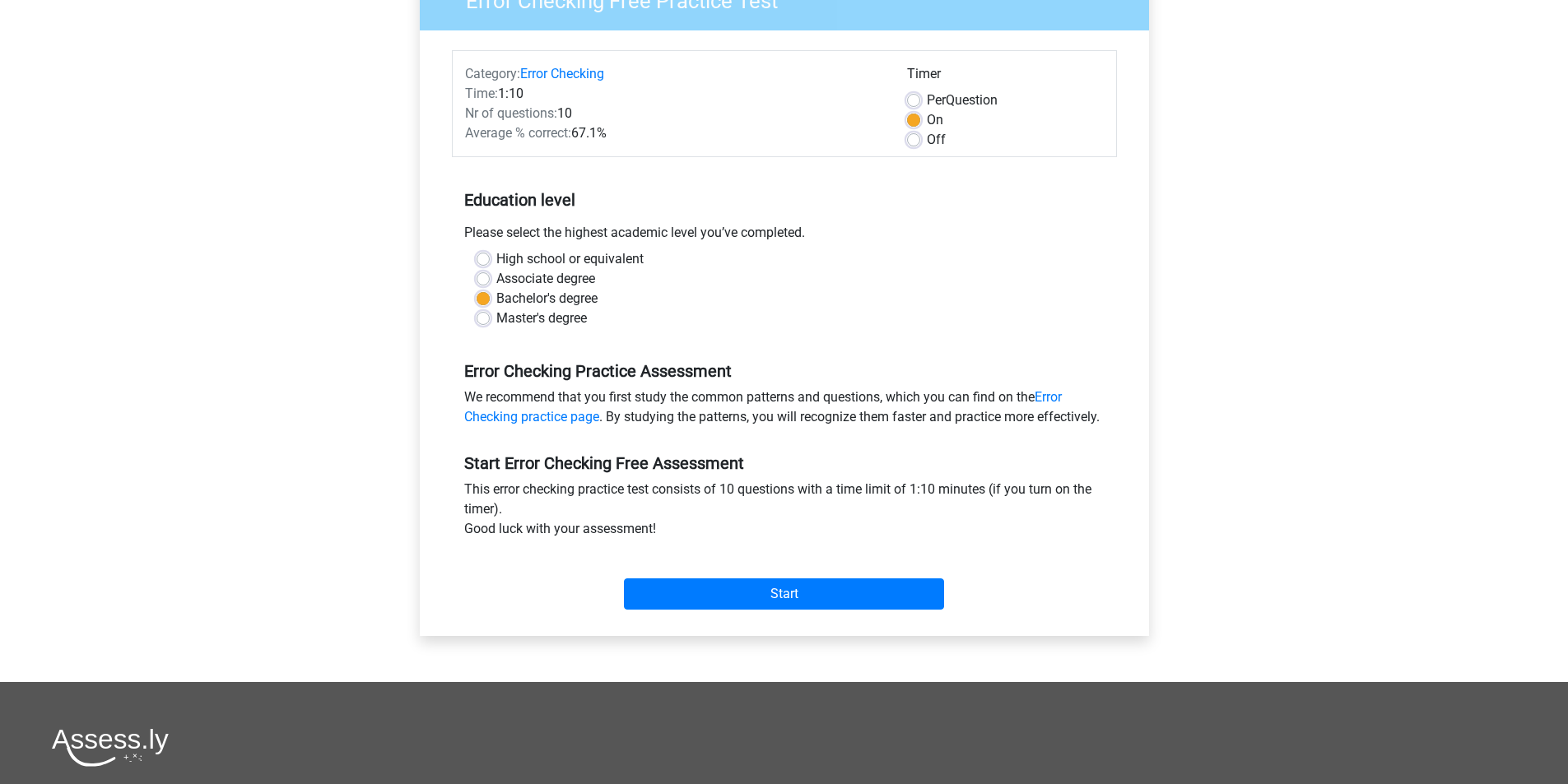
scroll to position [165, 0]
click at [571, 283] on label "Associate degree" at bounding box center [546, 277] width 98 height 20
click at [490, 283] on input "Associate degree" at bounding box center [483, 276] width 14 height 16
radio input "true"
click at [574, 298] on label "Bachelor's degree" at bounding box center [547, 297] width 101 height 20
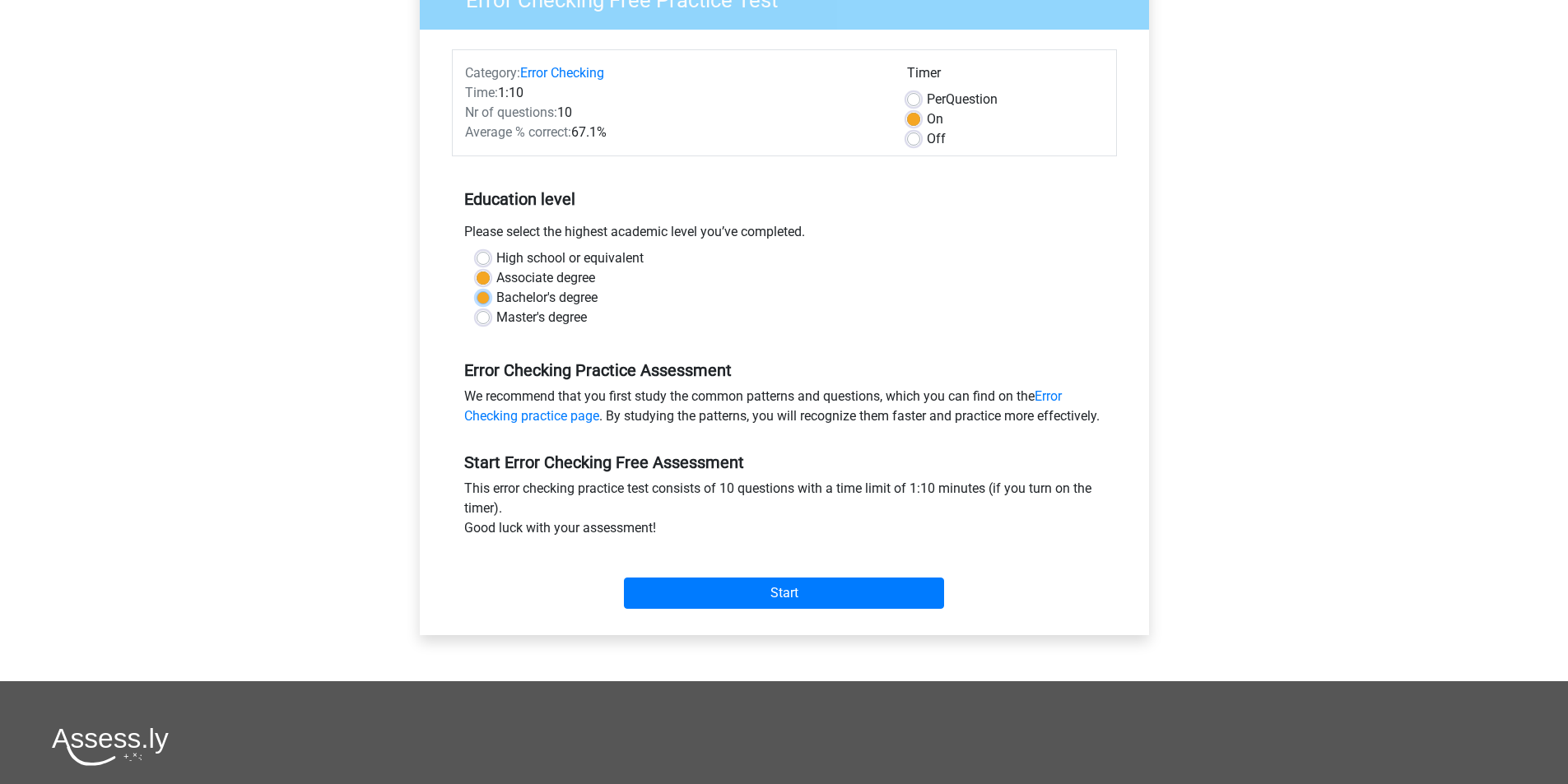
click at [490, 298] on input "Bachelor's degree" at bounding box center [483, 295] width 14 height 16
radio input "true"
click at [576, 271] on label "Associate degree" at bounding box center [546, 277] width 98 height 20
click at [490, 271] on input "Associate degree" at bounding box center [483, 276] width 14 height 16
radio input "true"
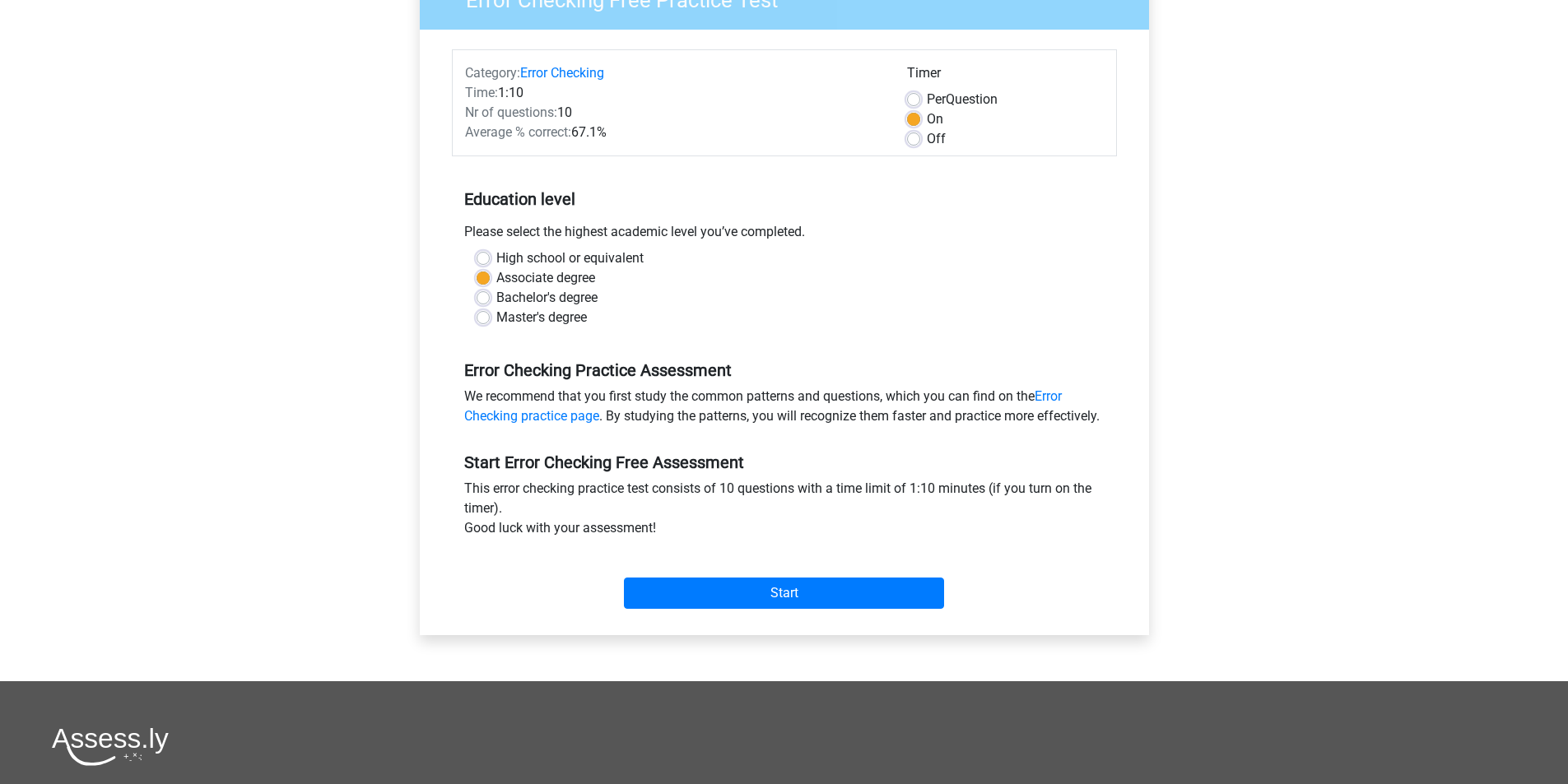
click at [570, 305] on label "Bachelor's degree" at bounding box center [547, 297] width 101 height 20
click at [490, 305] on input "Bachelor's degree" at bounding box center [483, 295] width 14 height 16
radio input "true"
click at [925, 100] on div "Per Question" at bounding box center [1006, 99] width 197 height 20
click at [918, 92] on div "Per Question" at bounding box center [1006, 99] width 197 height 20
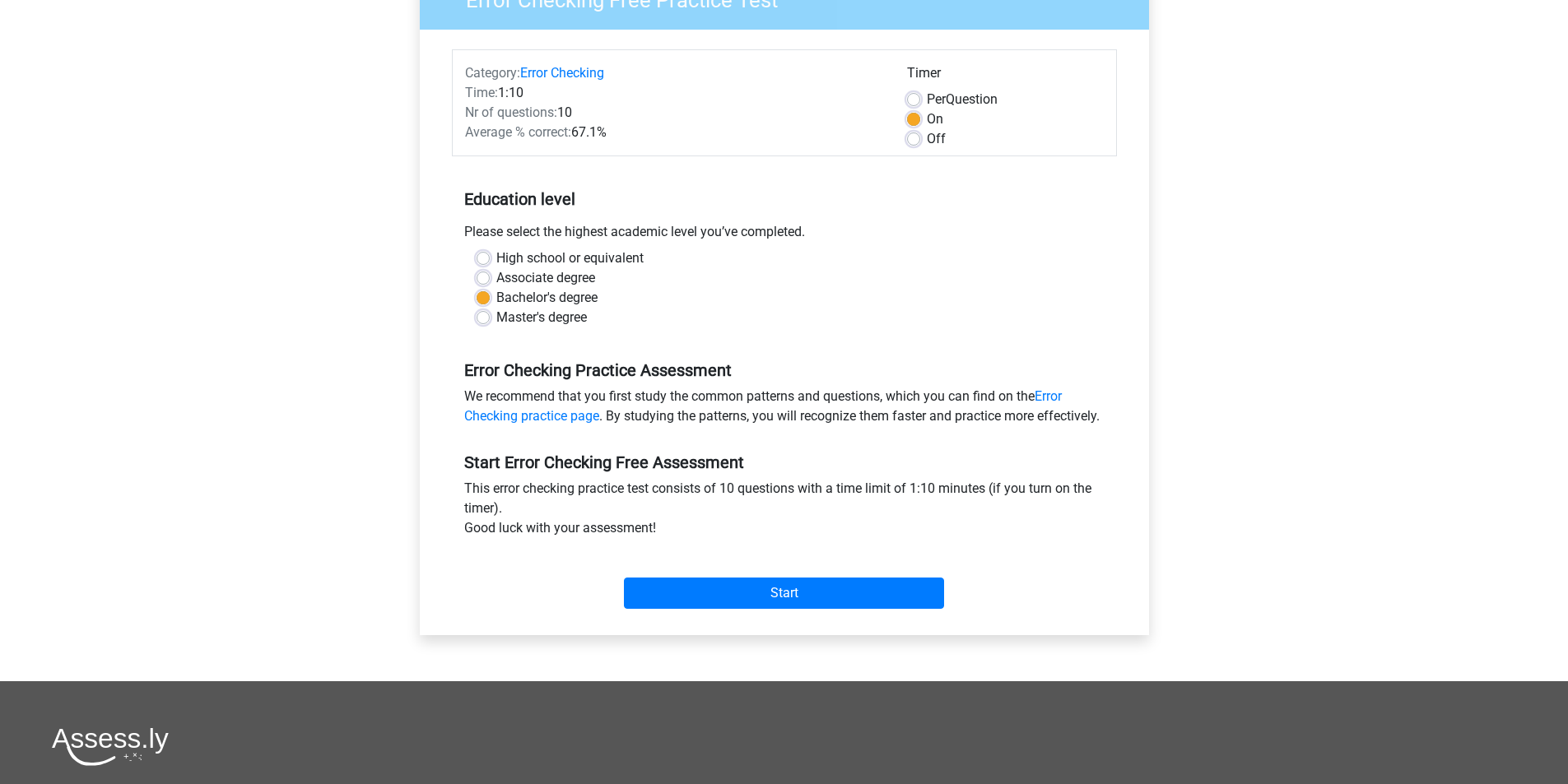
click at [927, 93] on label "Per Question" at bounding box center [962, 99] width 70 height 20
click at [913, 93] on input "Per Question" at bounding box center [914, 98] width 14 height 16
radio input "true"
click at [809, 609] on input "Start" at bounding box center [784, 593] width 320 height 31
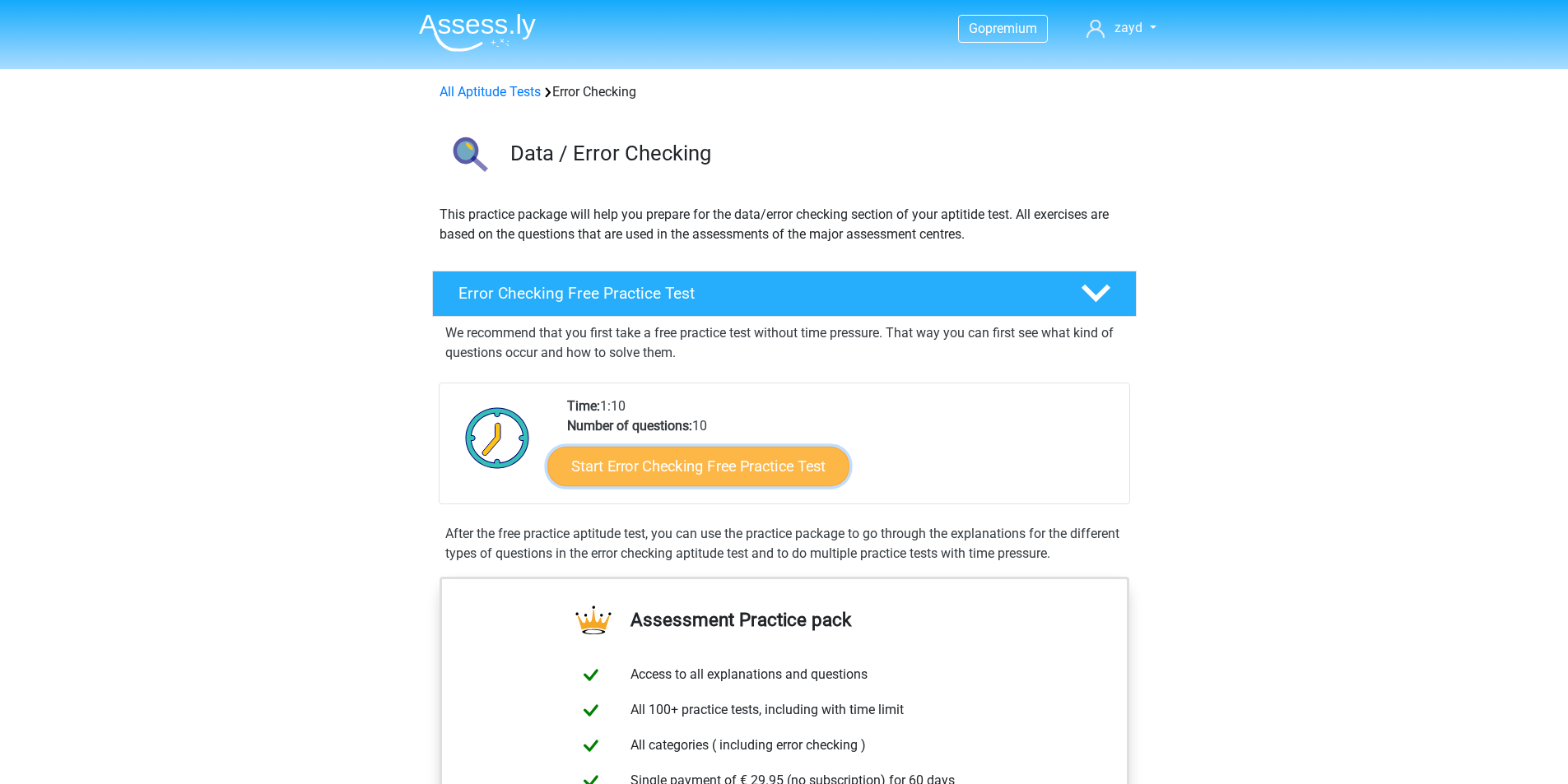
click at [739, 474] on link "Start Error Checking Free Practice Test" at bounding box center [699, 466] width 302 height 40
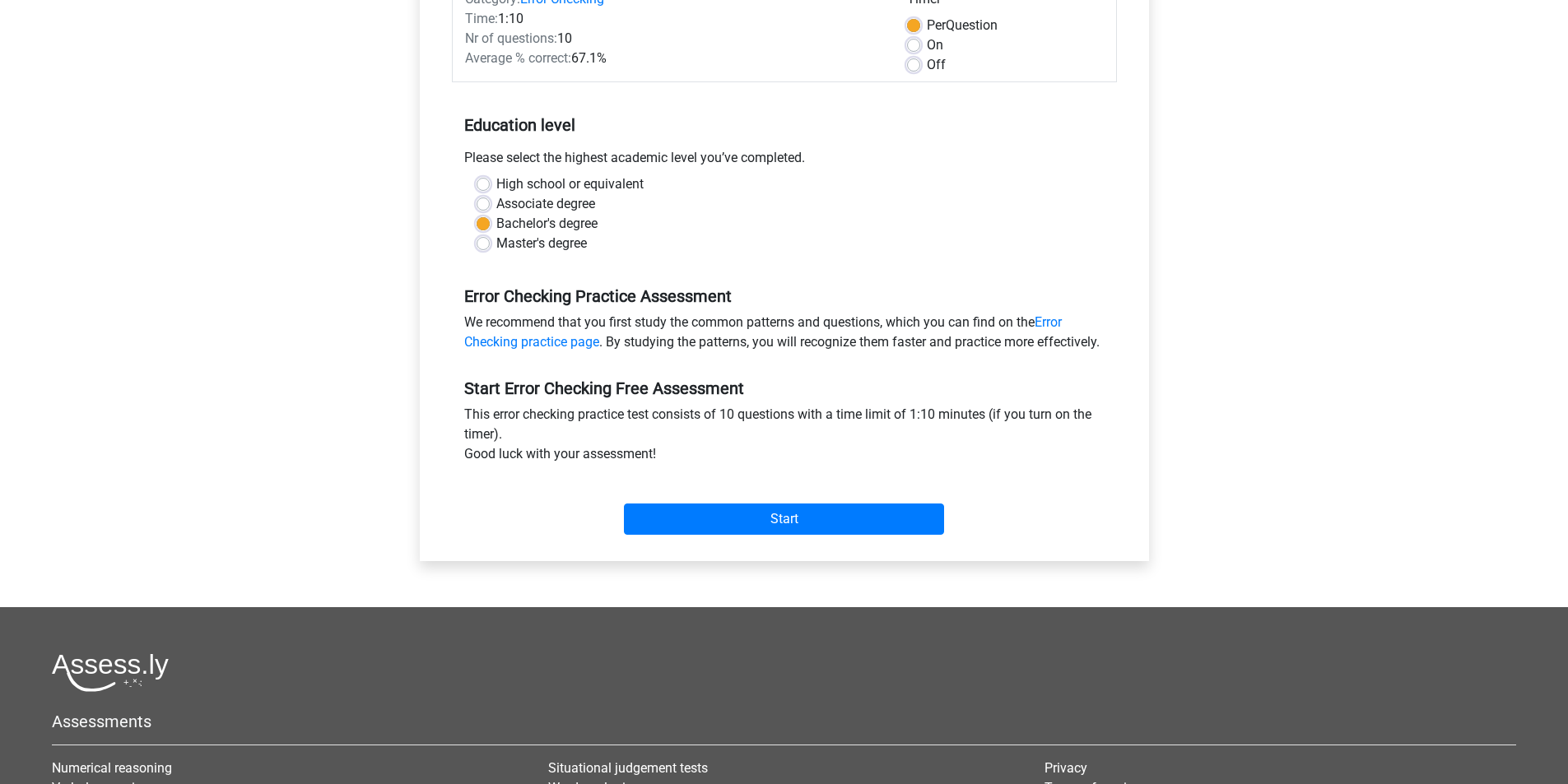
scroll to position [247, 0]
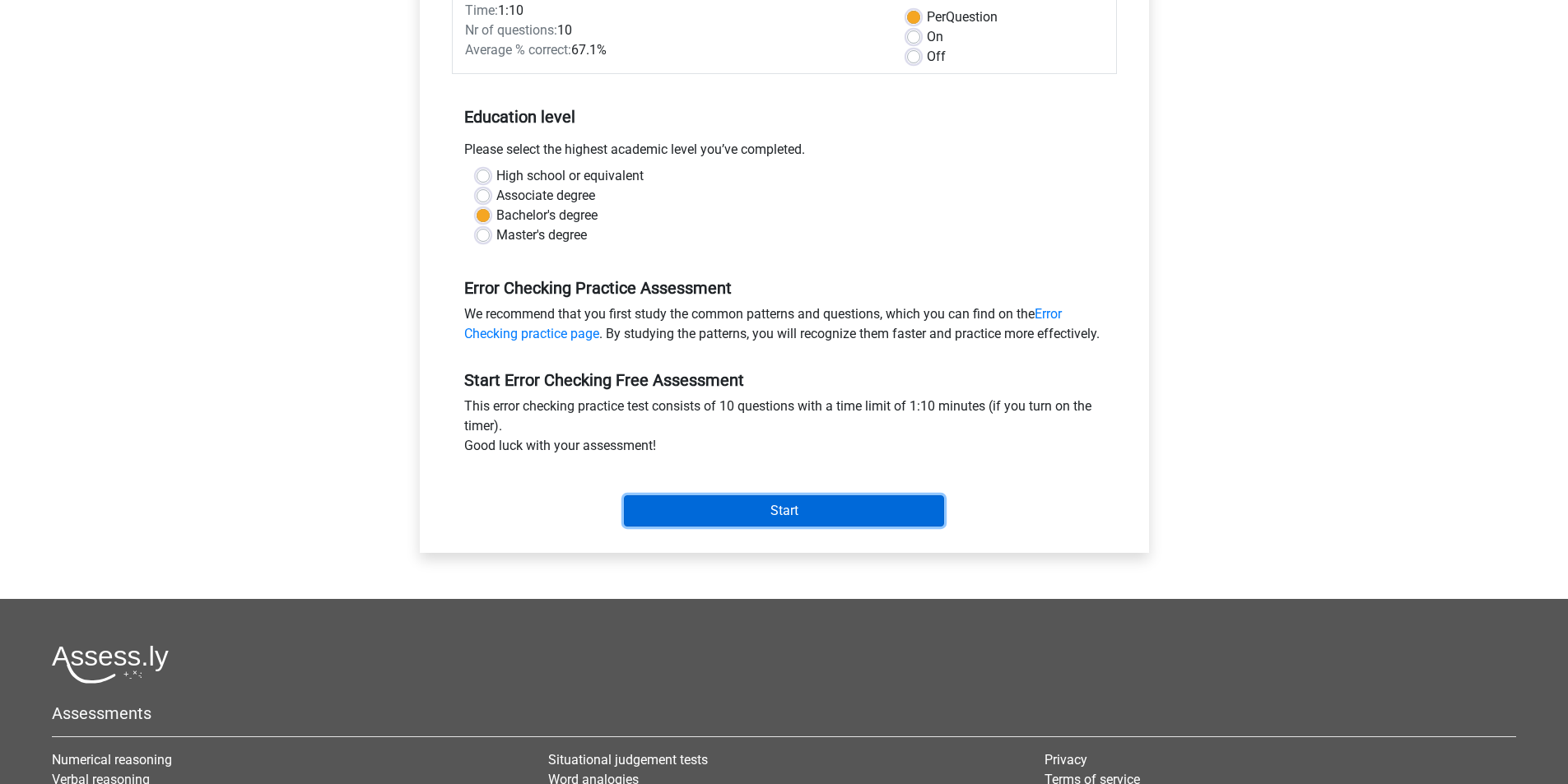
click at [829, 527] on input "Start" at bounding box center [784, 511] width 320 height 31
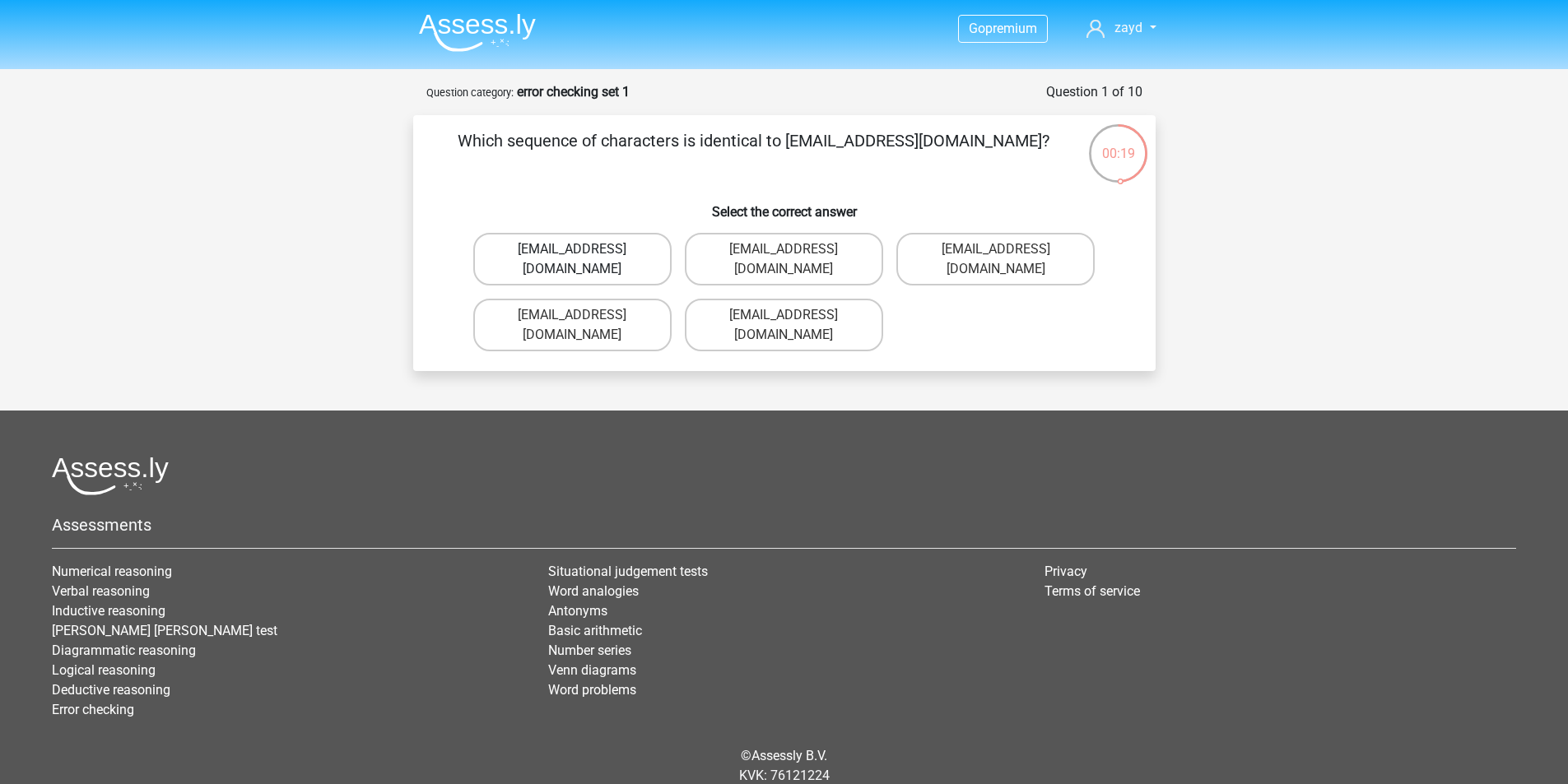
click at [637, 249] on label "[EMAIL_ADDRESS][DOMAIN_NAME]" at bounding box center [573, 259] width 199 height 53
click at [582, 249] on input "[EMAIL_ADDRESS][DOMAIN_NAME]" at bounding box center [577, 255] width 11 height 11
radio input "true"
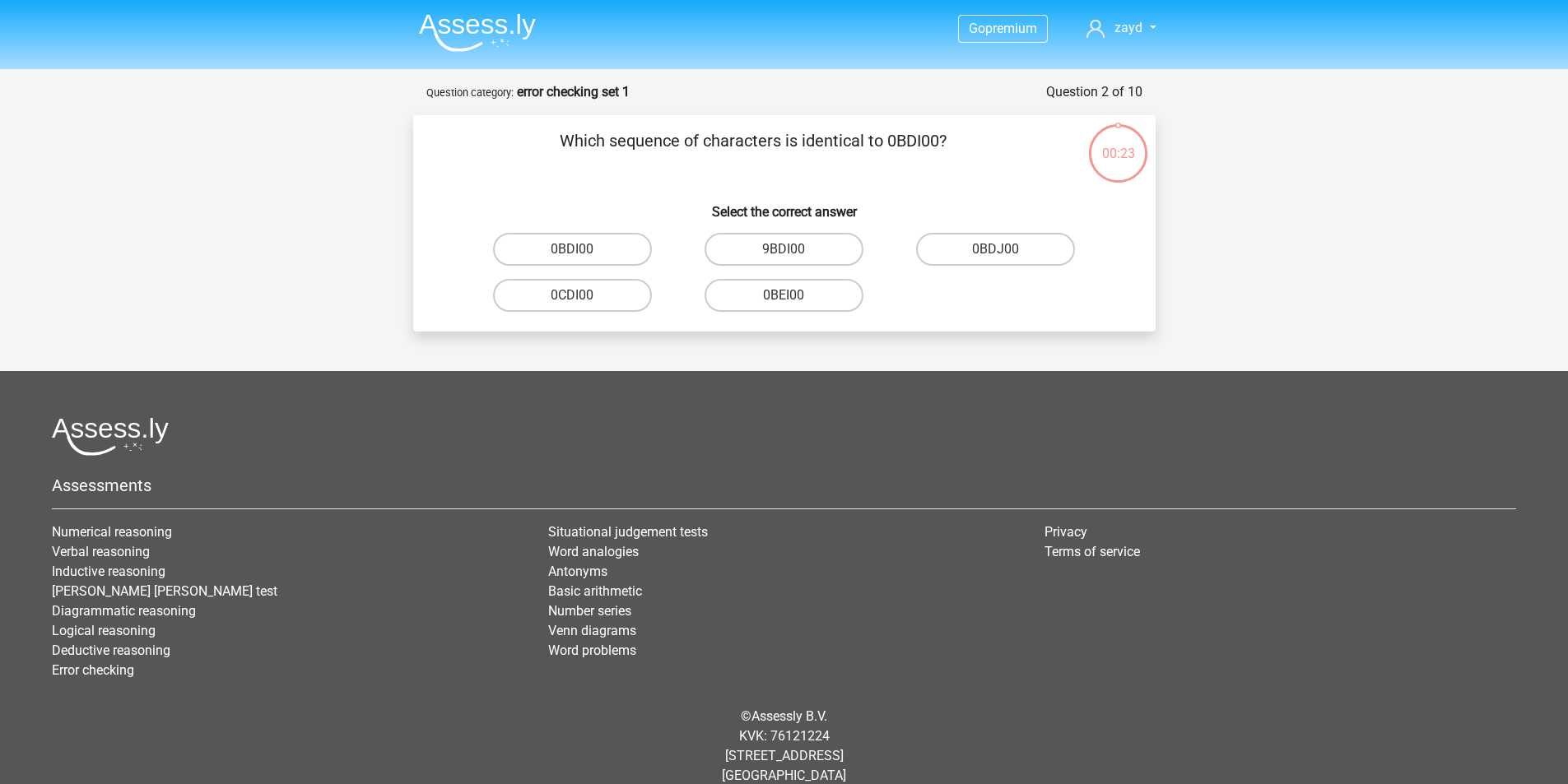
scroll to position [21, 0]
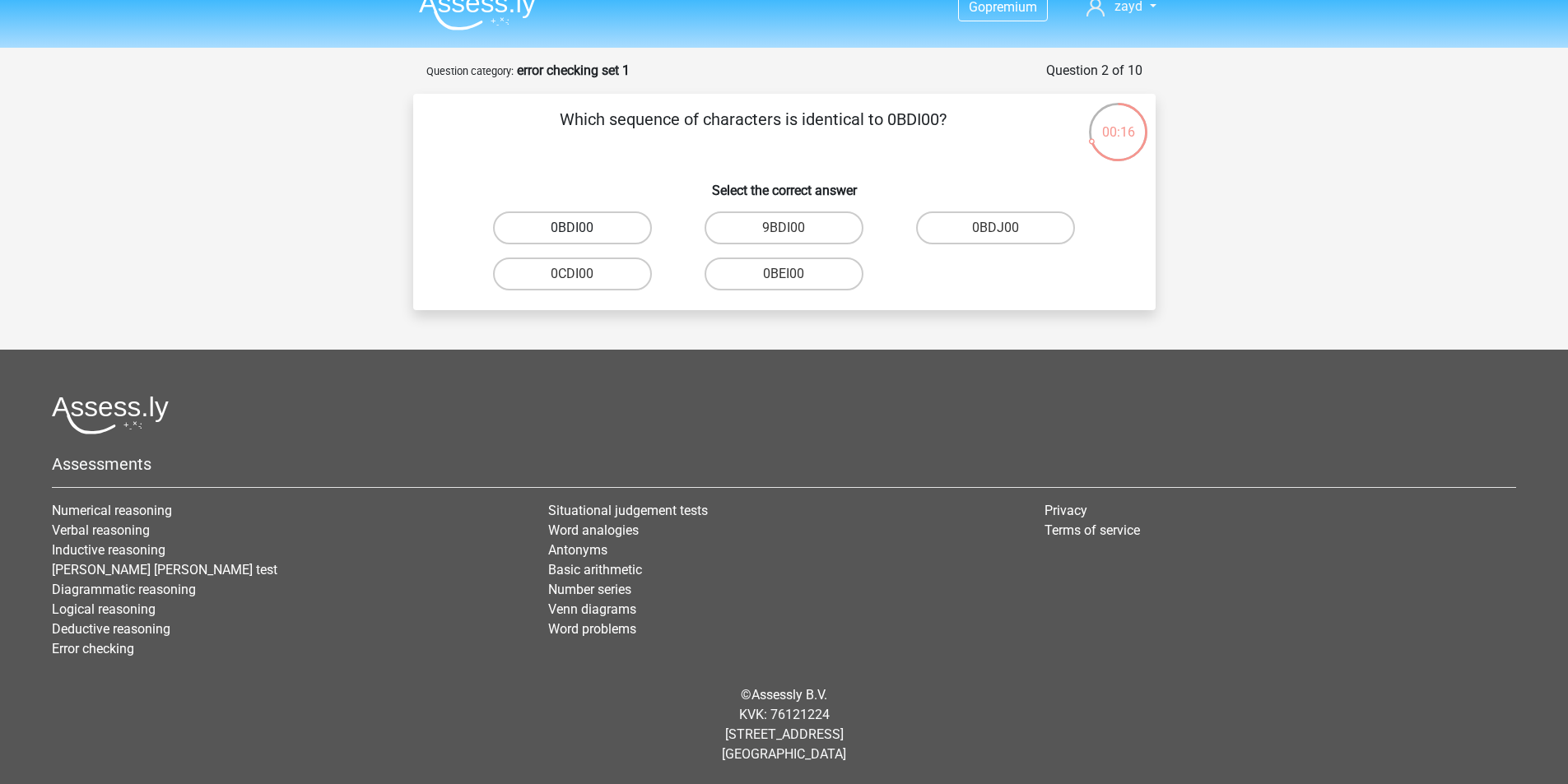
click at [627, 221] on label "0BDI00" at bounding box center [572, 227] width 159 height 33
click at [582, 228] on input "0BDI00" at bounding box center [577, 233] width 11 height 11
radio input "true"
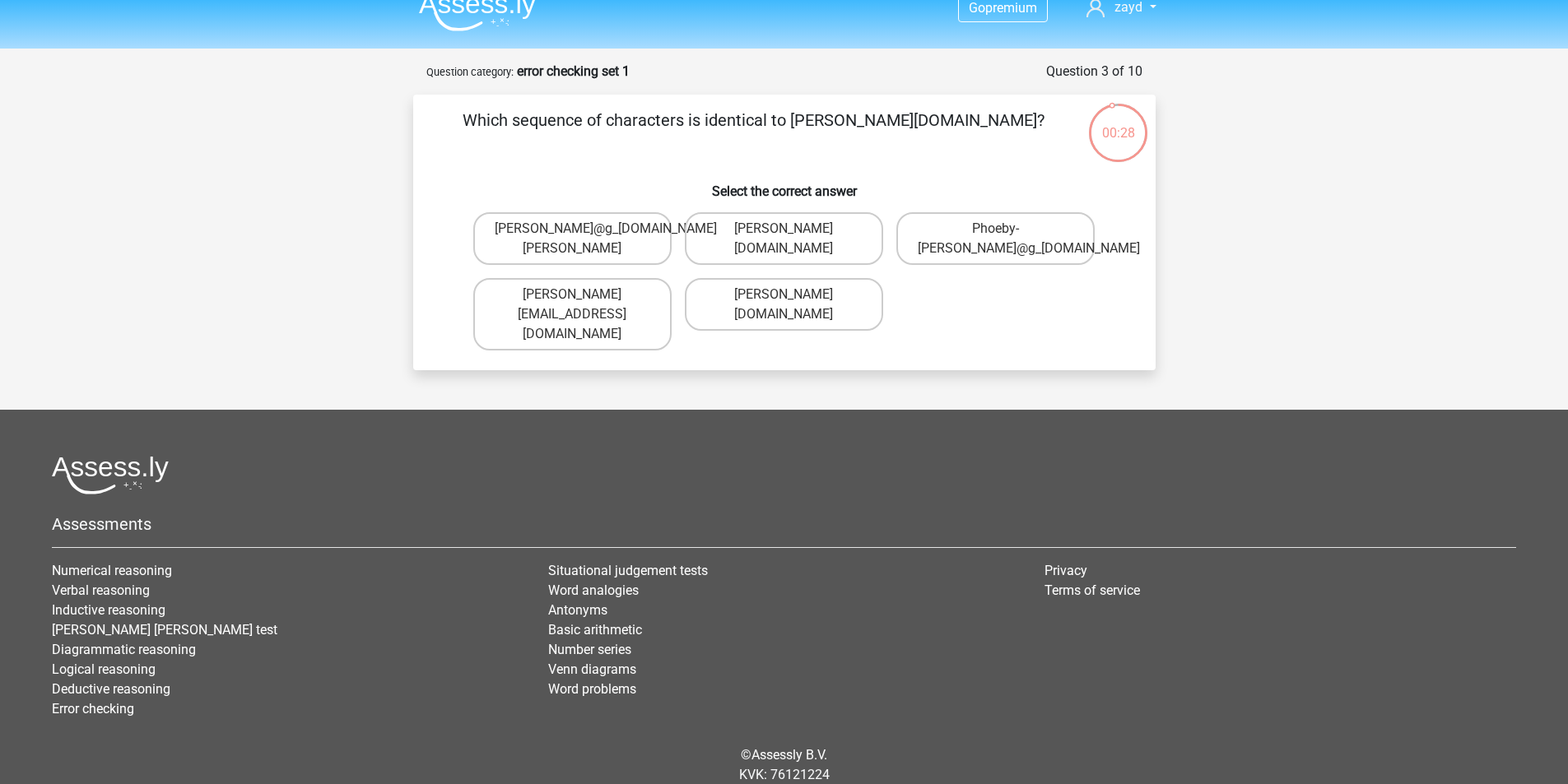
scroll to position [0, 0]
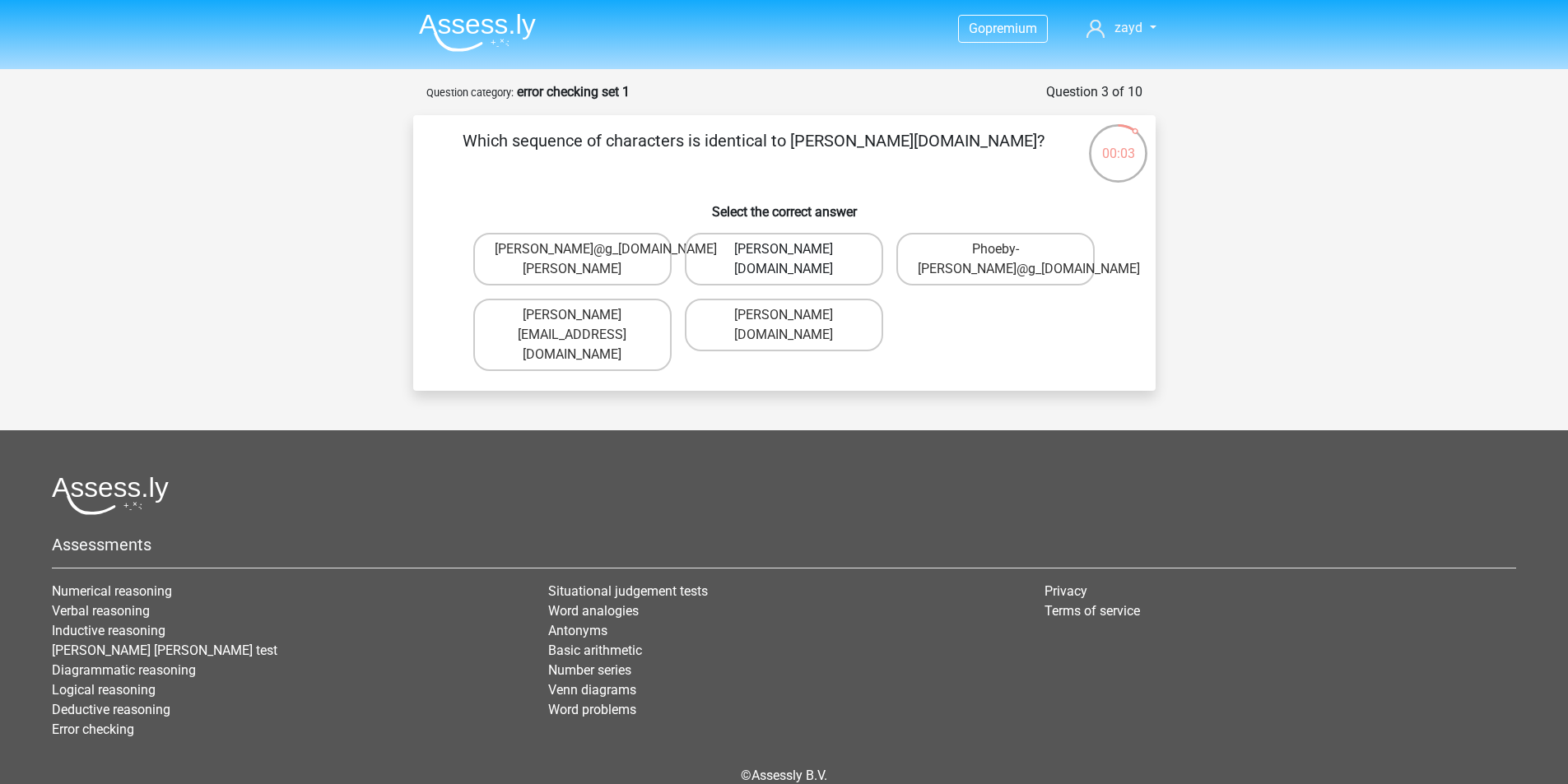
click at [849, 258] on label "Phoebe-Patterson@g_mail.gr" at bounding box center [784, 259] width 199 height 53
click at [795, 258] on input "Phoebe-Patterson@g_mail.gr" at bounding box center [789, 255] width 11 height 11
radio input "true"
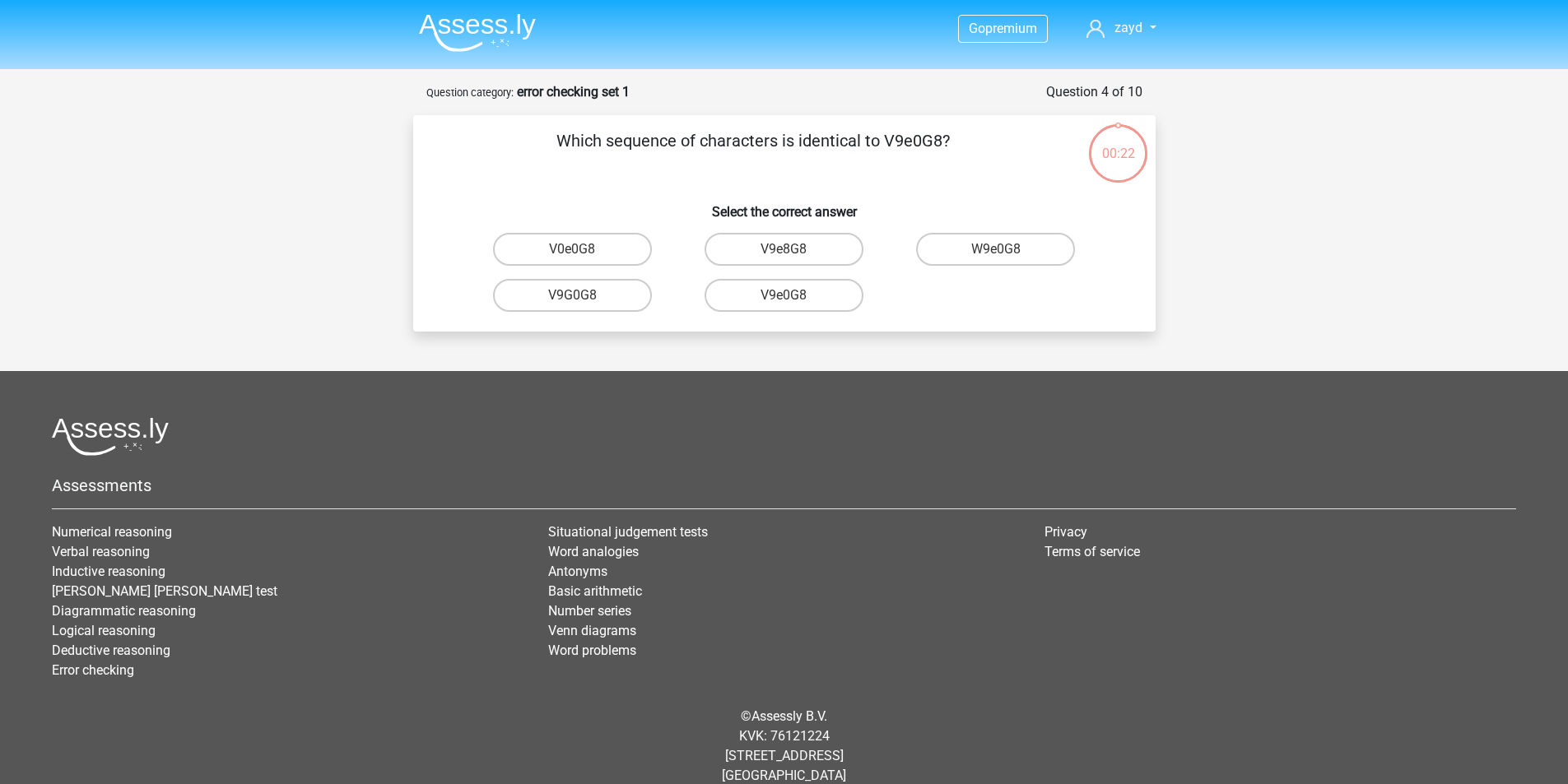
scroll to position [21, 0]
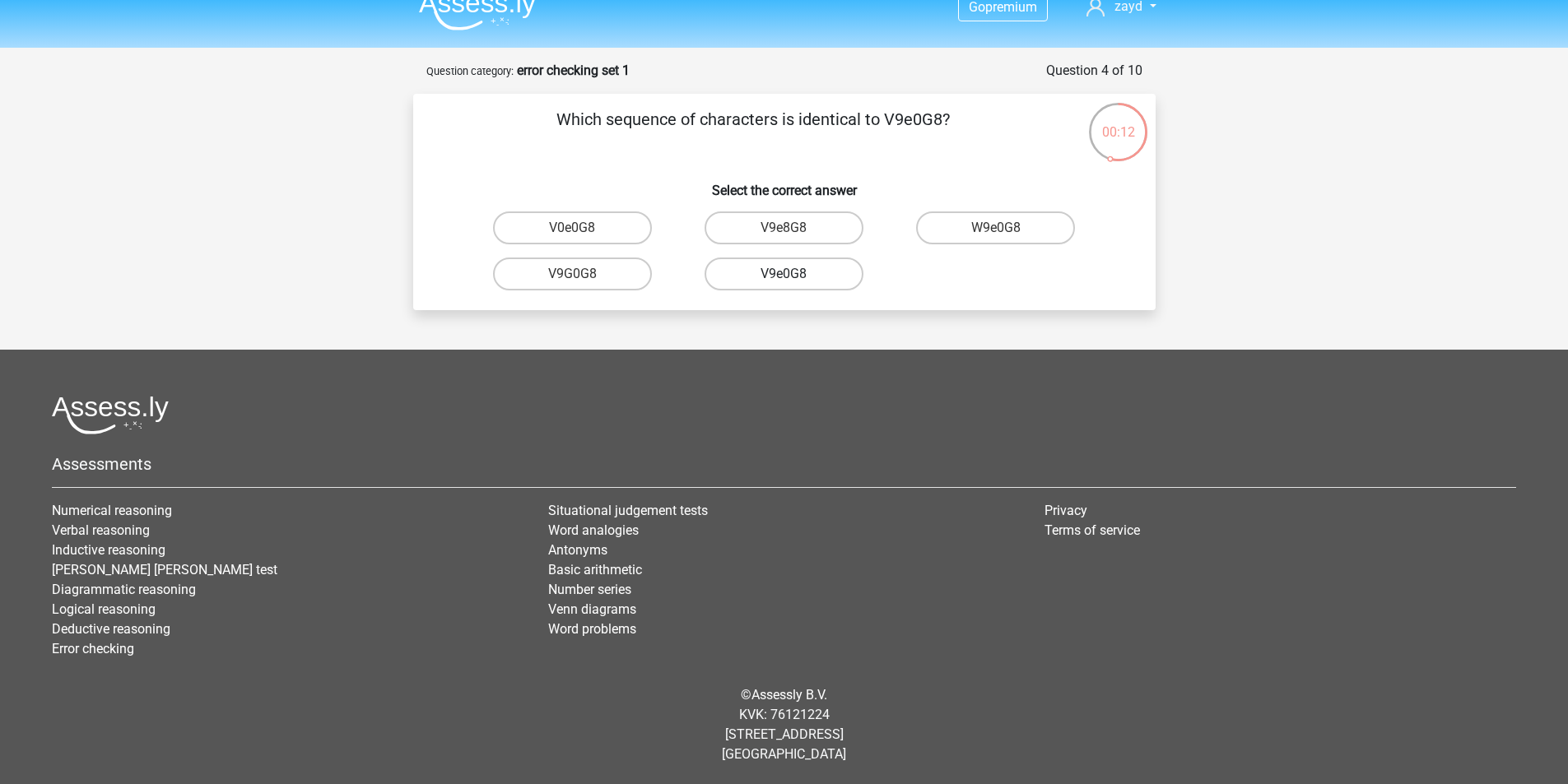
click at [815, 268] on label "V9e0G8" at bounding box center [784, 273] width 159 height 33
click at [795, 274] on input "V9e0G8" at bounding box center [789, 279] width 11 height 11
radio input "true"
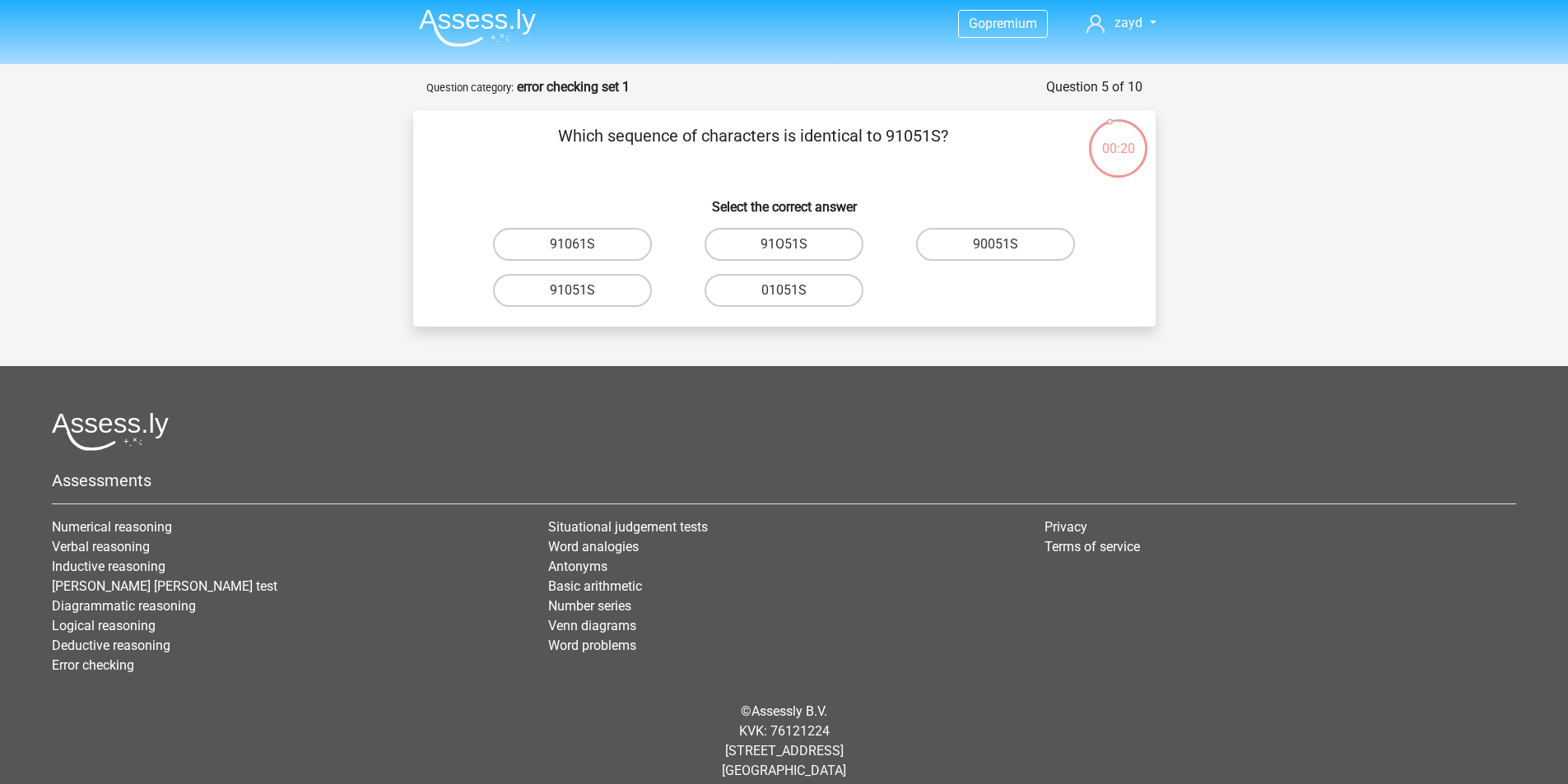
scroll to position [0, 0]
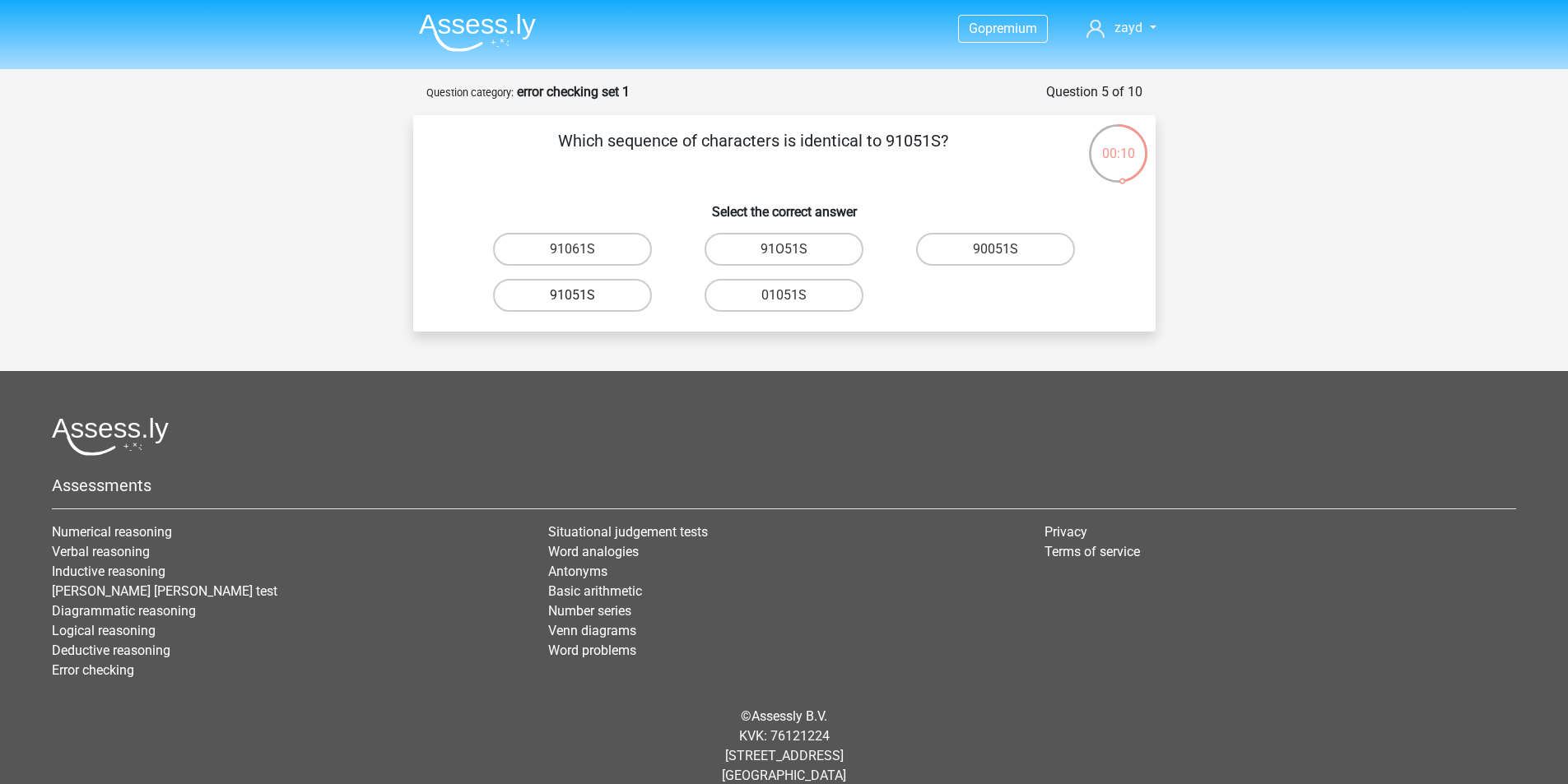
click at [622, 303] on label "91051S" at bounding box center [572, 295] width 159 height 33
click at [582, 303] on input "91051S" at bounding box center [577, 300] width 11 height 11
radio input "true"
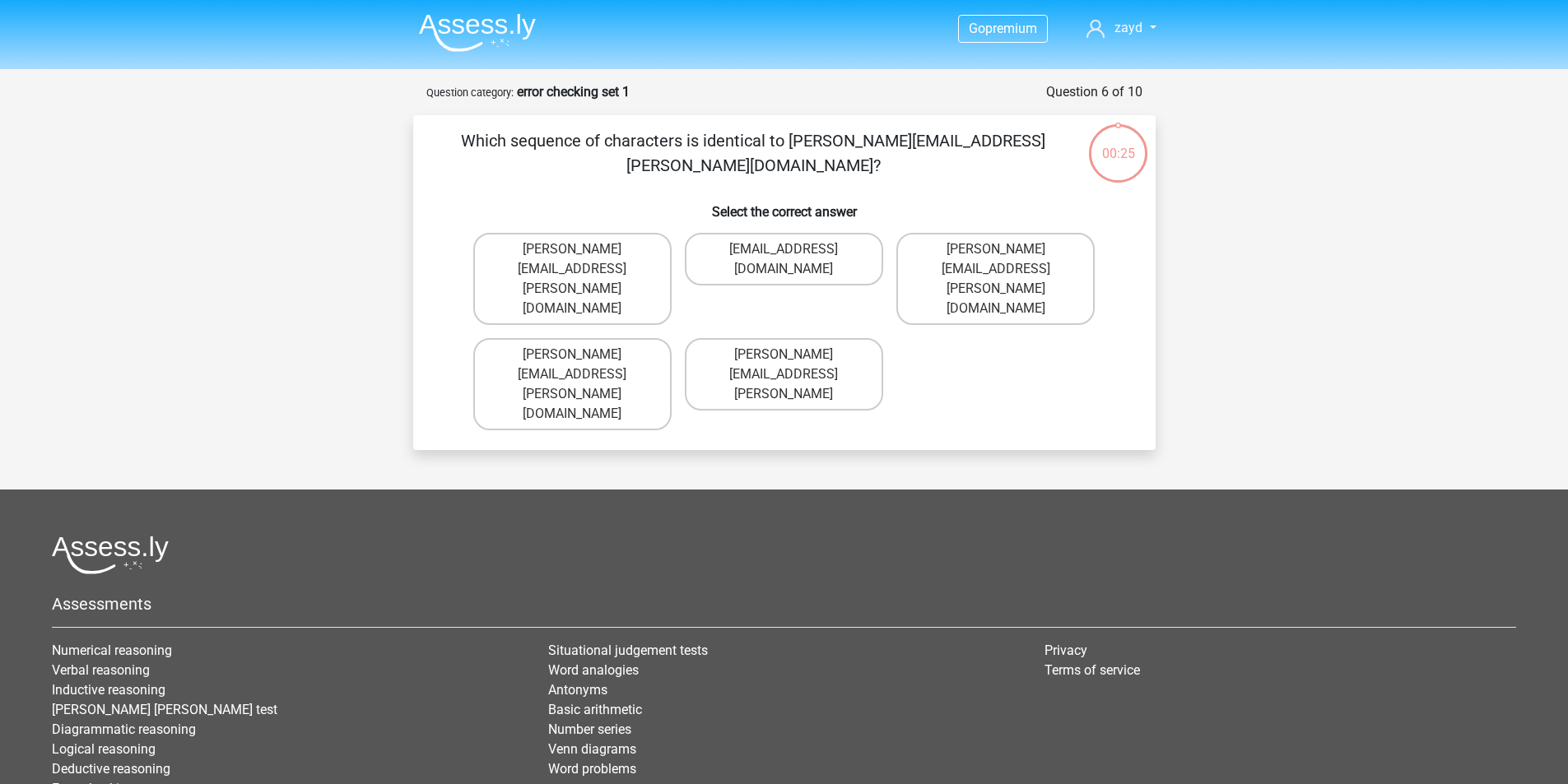
scroll to position [21, 0]
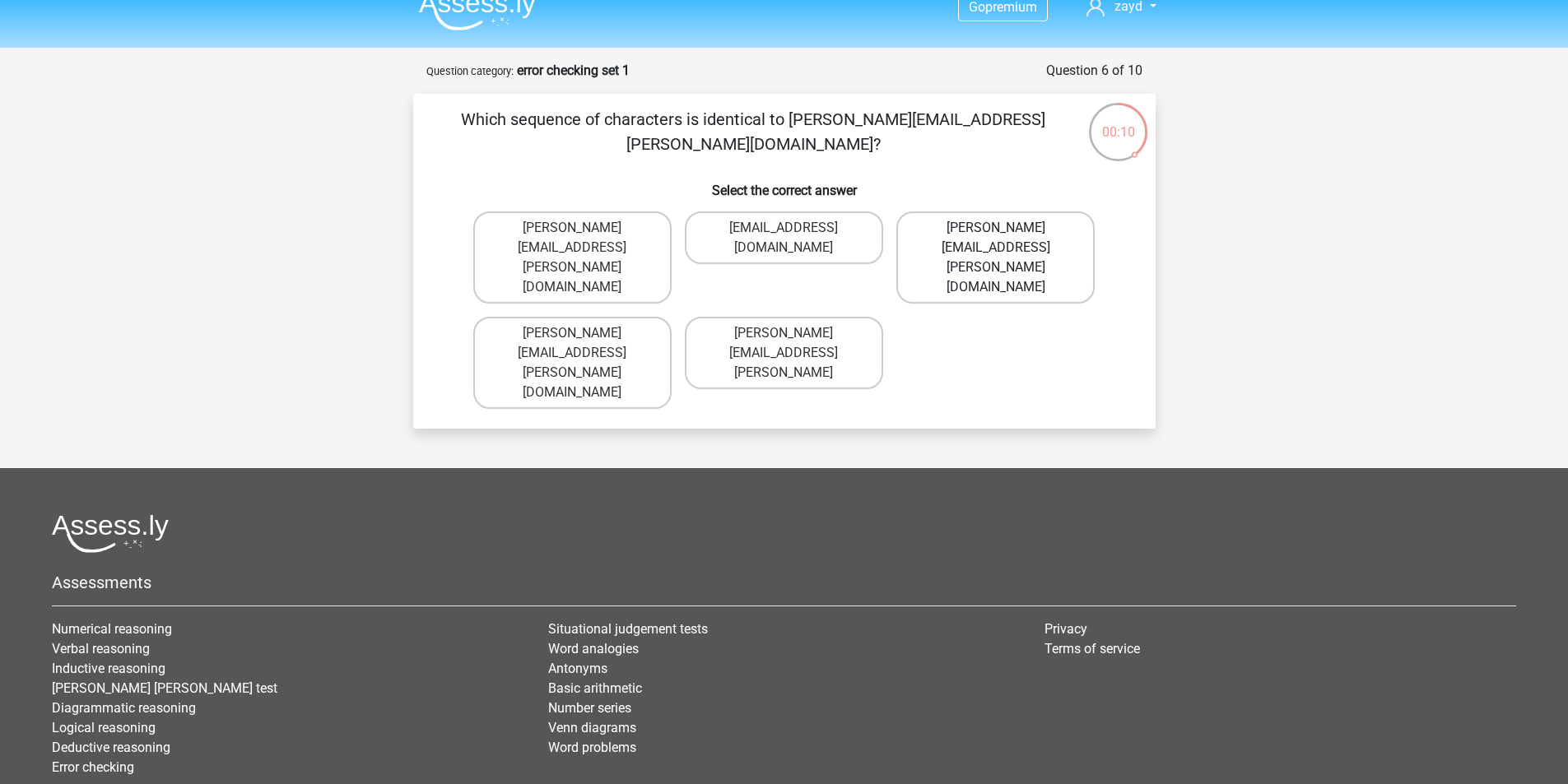
click at [978, 228] on label "Connor.Paterson@mailme.com" at bounding box center [996, 257] width 199 height 92
click at [996, 228] on input "Connor.Paterson@mailme.com" at bounding box center [1001, 233] width 11 height 11
radio input "true"
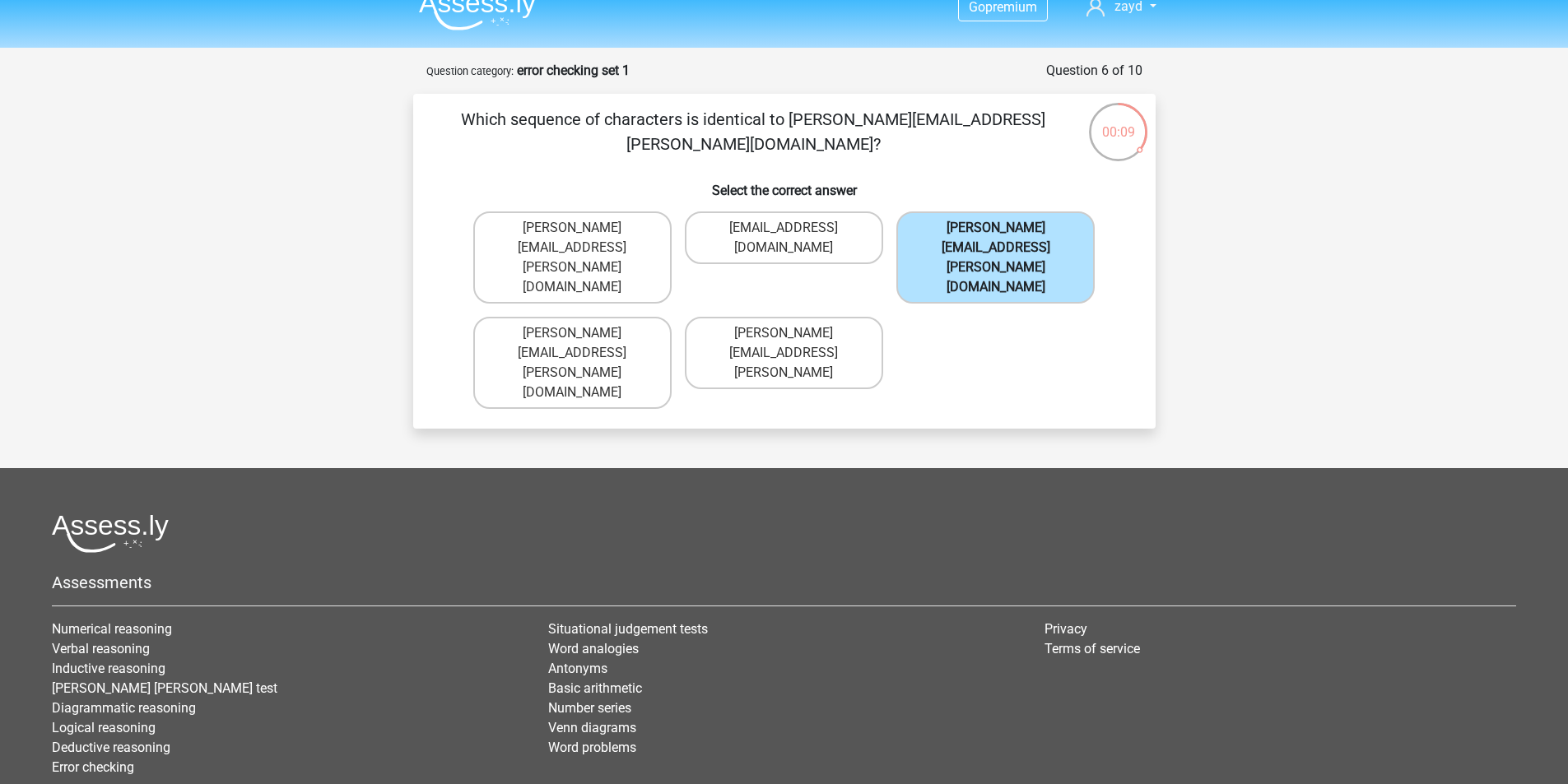
scroll to position [61, 0]
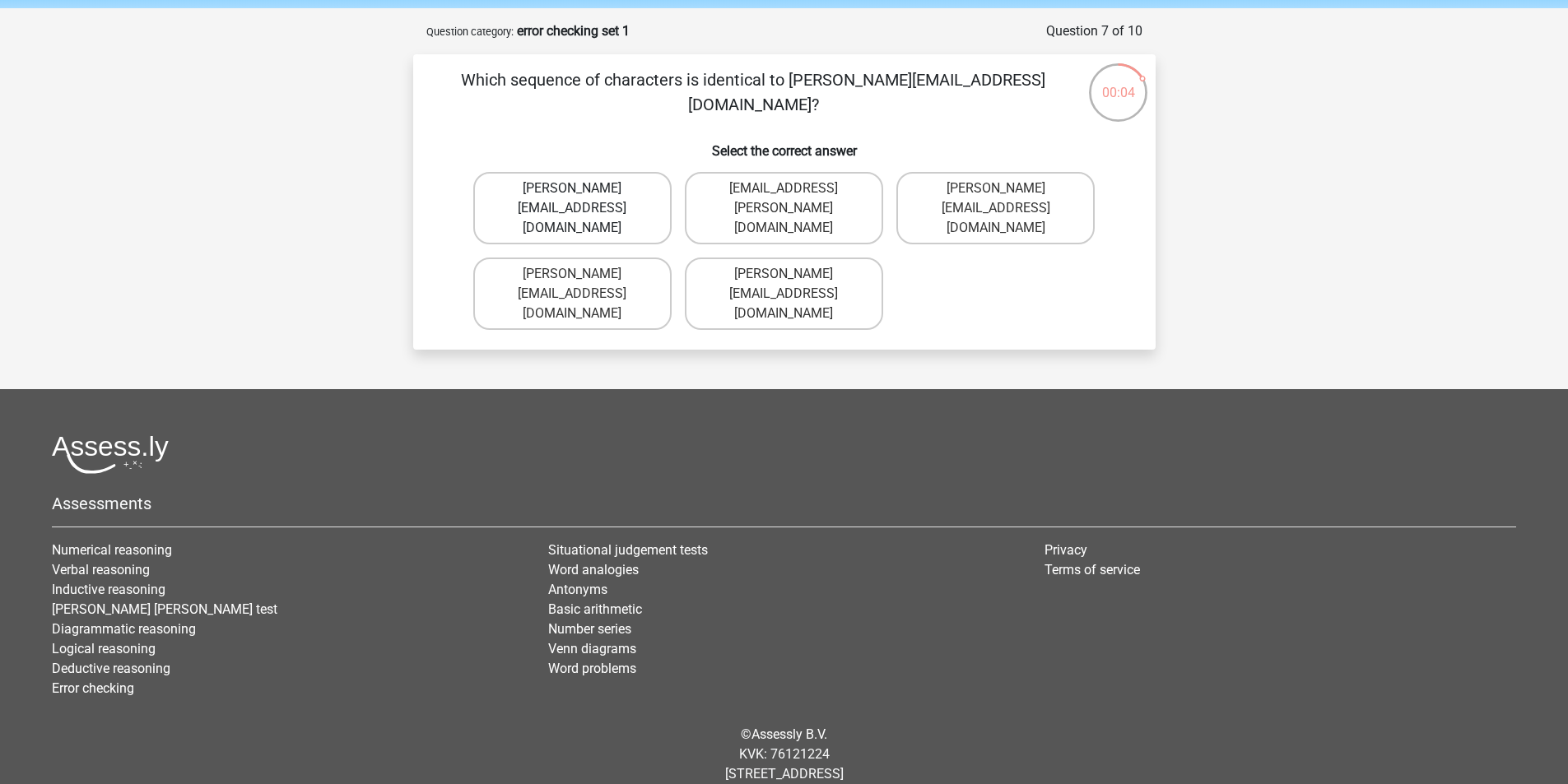
click at [619, 191] on label "Ava-Carroll@mailme.uk.com" at bounding box center [573, 208] width 199 height 72
click at [582, 191] on input "Ava-Carroll@mailme.uk.com" at bounding box center [577, 193] width 11 height 11
radio input "true"
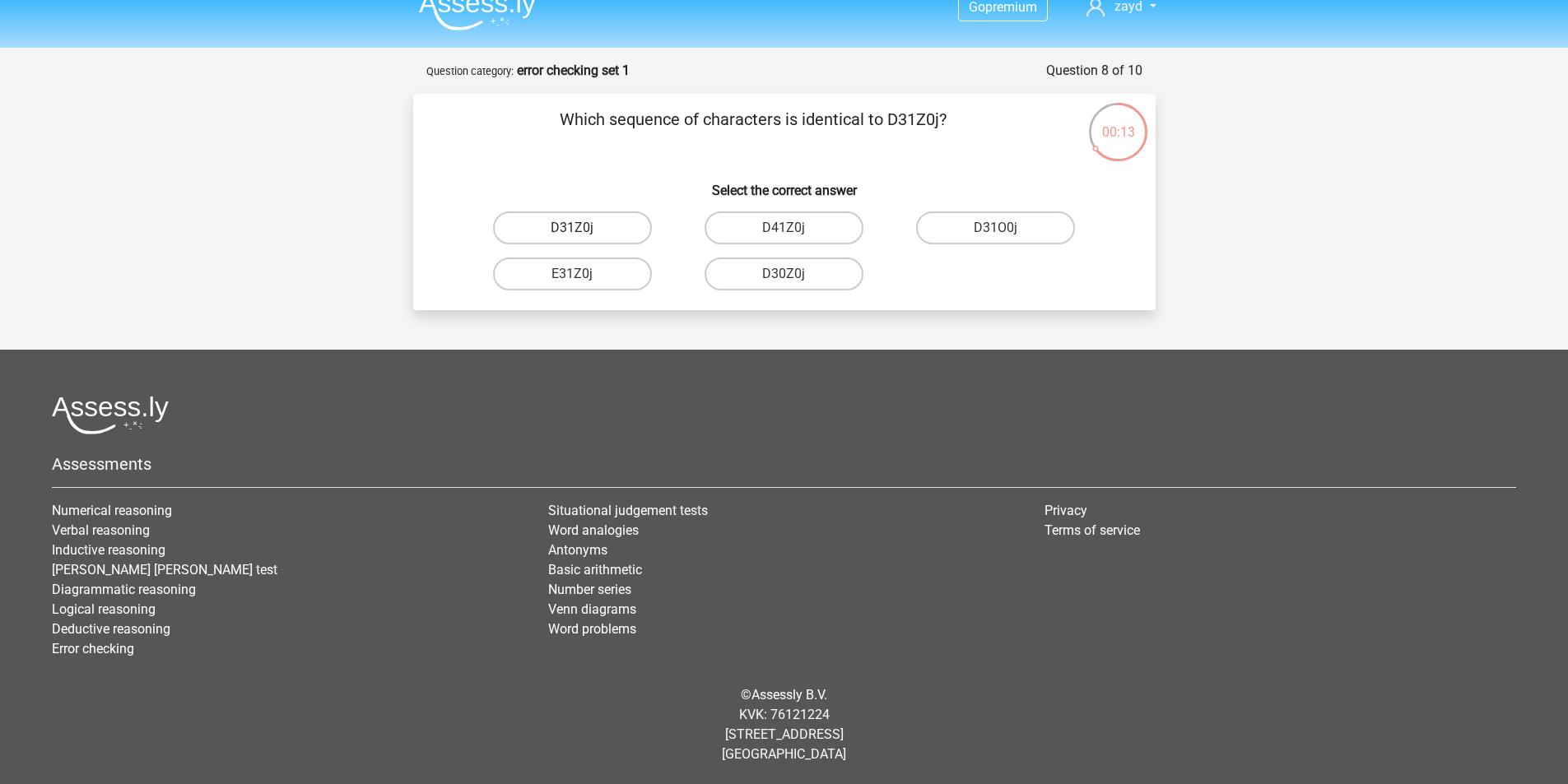
click at [637, 227] on label "D31Z0j" at bounding box center [572, 227] width 159 height 33
click at [582, 228] on input "D31Z0j" at bounding box center [577, 233] width 11 height 11
radio input "true"
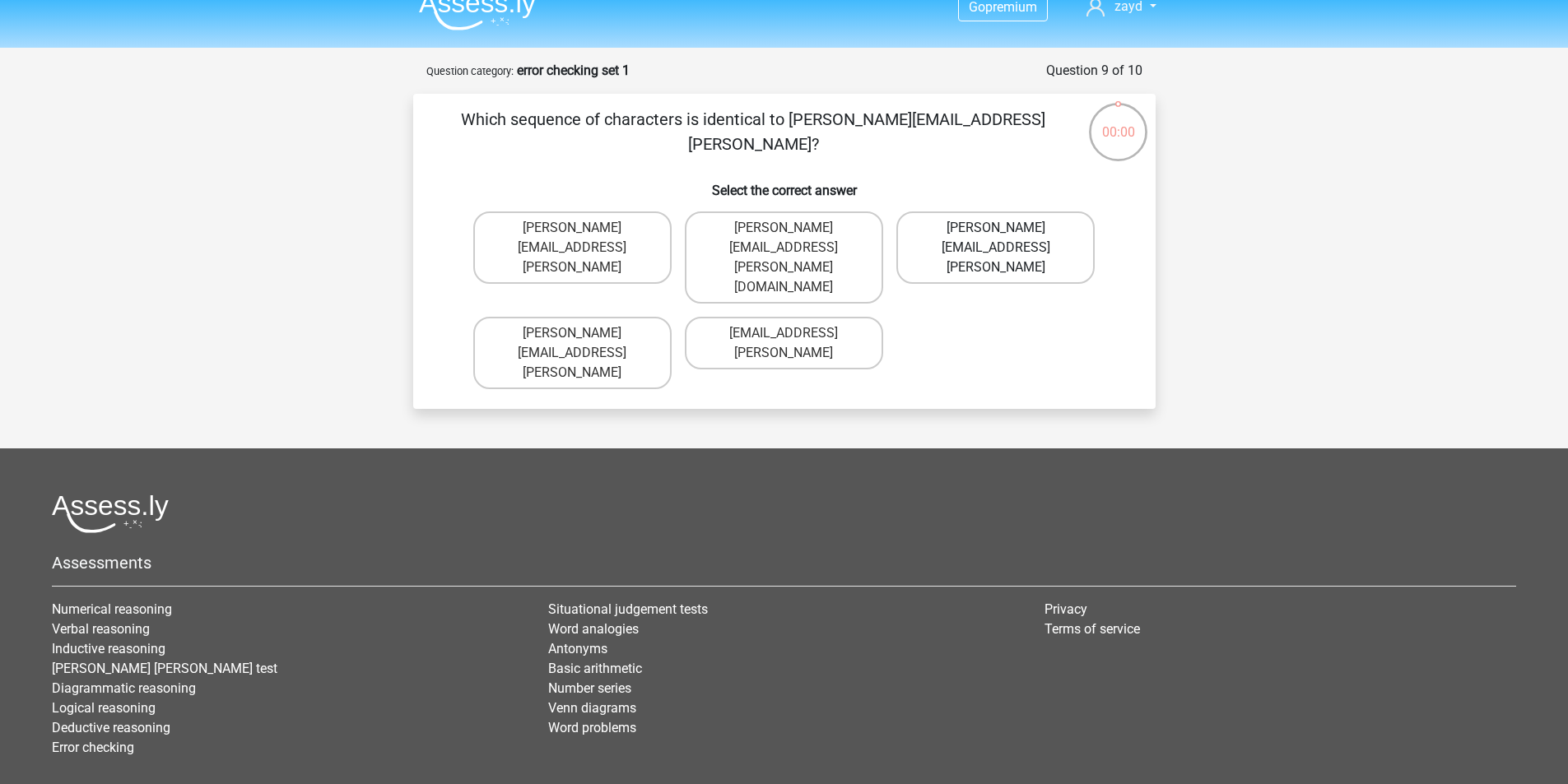
drag, startPoint x: 995, startPoint y: 176, endPoint x: 1010, endPoint y: 219, distance: 45.5
click at [1002, 176] on h6 "Select the correct answer" at bounding box center [784, 184] width 690 height 29
click at [1003, 242] on label "Arthur.Bradley@memail.coo" at bounding box center [996, 247] width 199 height 72
click at [1003, 238] on input "[PERSON_NAME][EMAIL_ADDRESS][PERSON_NAME]" at bounding box center [1001, 233] width 11 height 11
radio input "true"
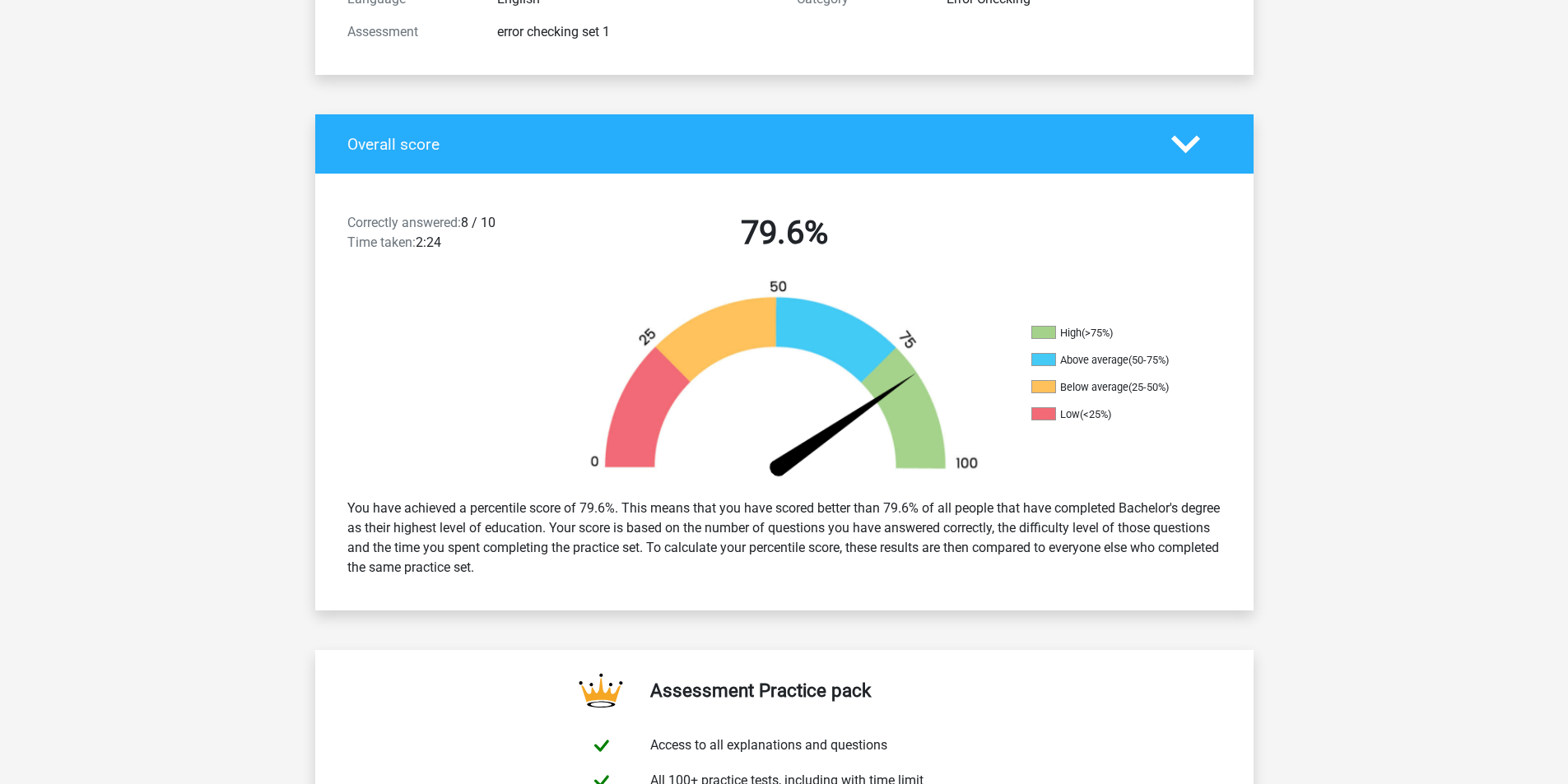
scroll to position [82, 0]
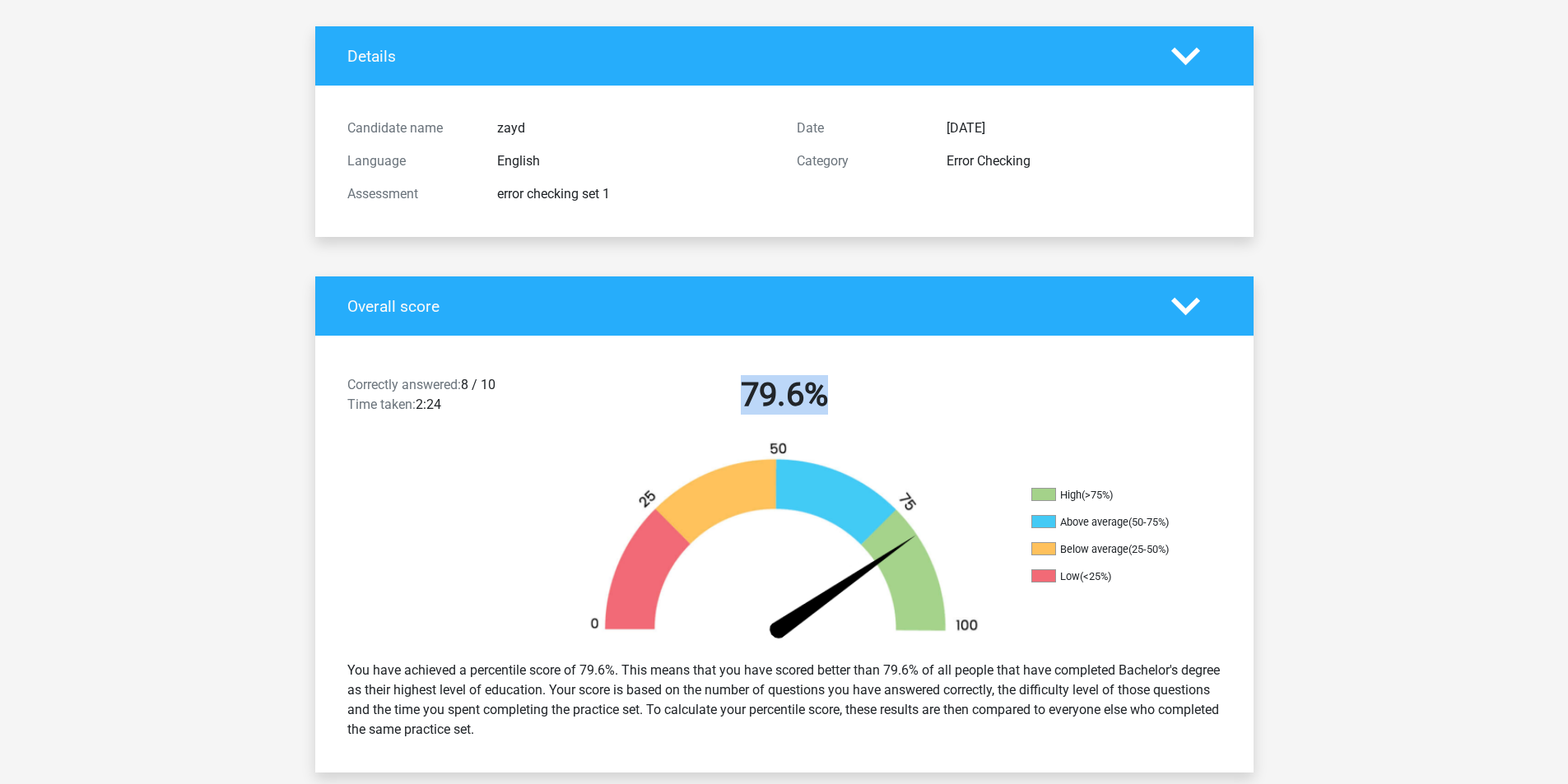
drag, startPoint x: 666, startPoint y: 400, endPoint x: 871, endPoint y: 426, distance: 206.6
click at [871, 426] on div "Correctly answered: 8 / 10 Time taken: 2:24 79.6%" at bounding box center [784, 398] width 938 height 86
click at [548, 418] on div "Correctly answered: 8 / 10 Time taken: 2:24" at bounding box center [447, 398] width 225 height 46
drag, startPoint x: 414, startPoint y: 409, endPoint x: 498, endPoint y: 400, distance: 84.5
click at [478, 401] on div "Correctly answered: 8 / 10 Time taken: 2:24" at bounding box center [447, 398] width 225 height 46
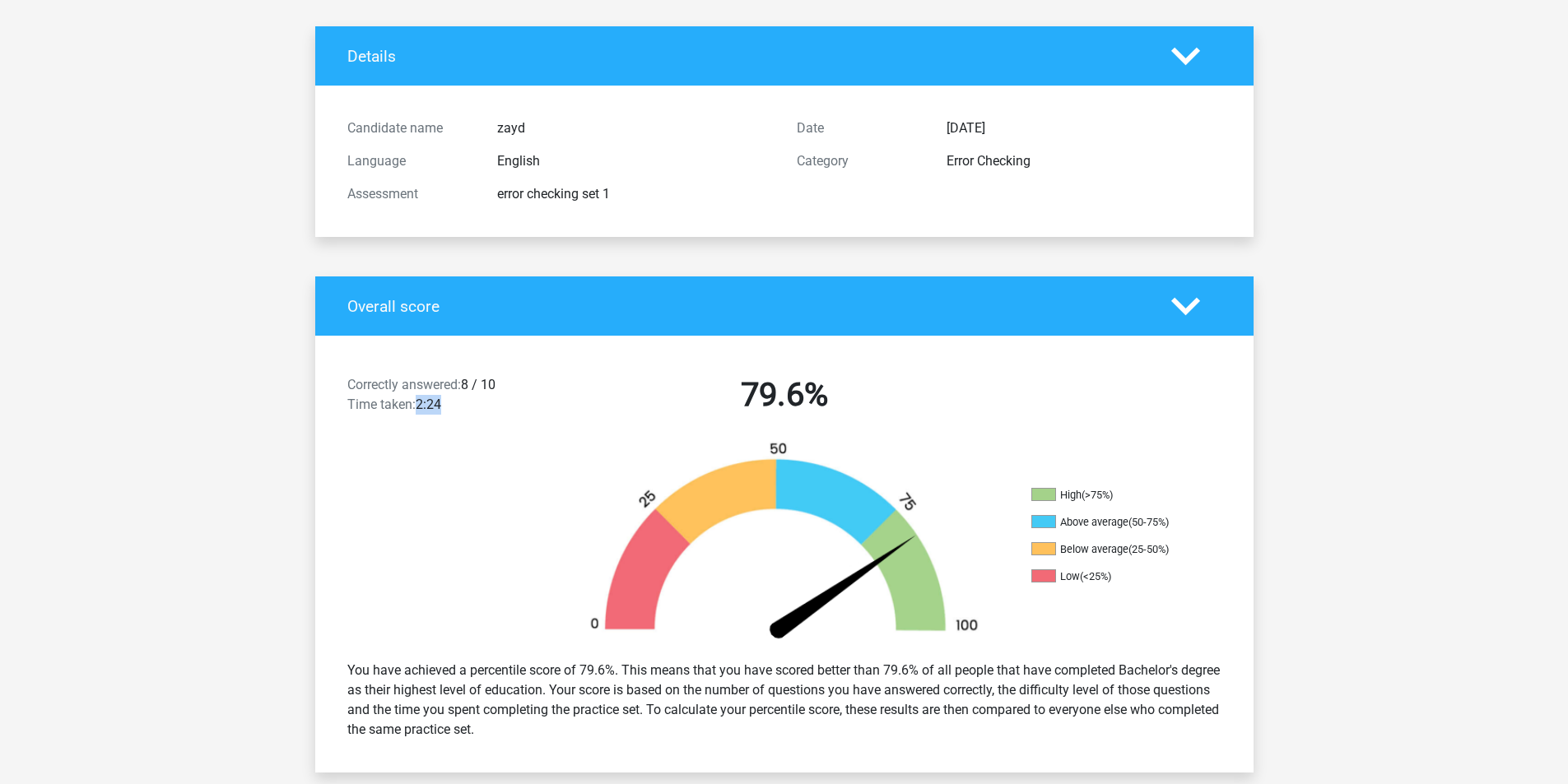
click at [507, 398] on div "Correctly answered: 8 / 10 Time taken: 2:24" at bounding box center [447, 398] width 225 height 46
